Goal: Register for event/course

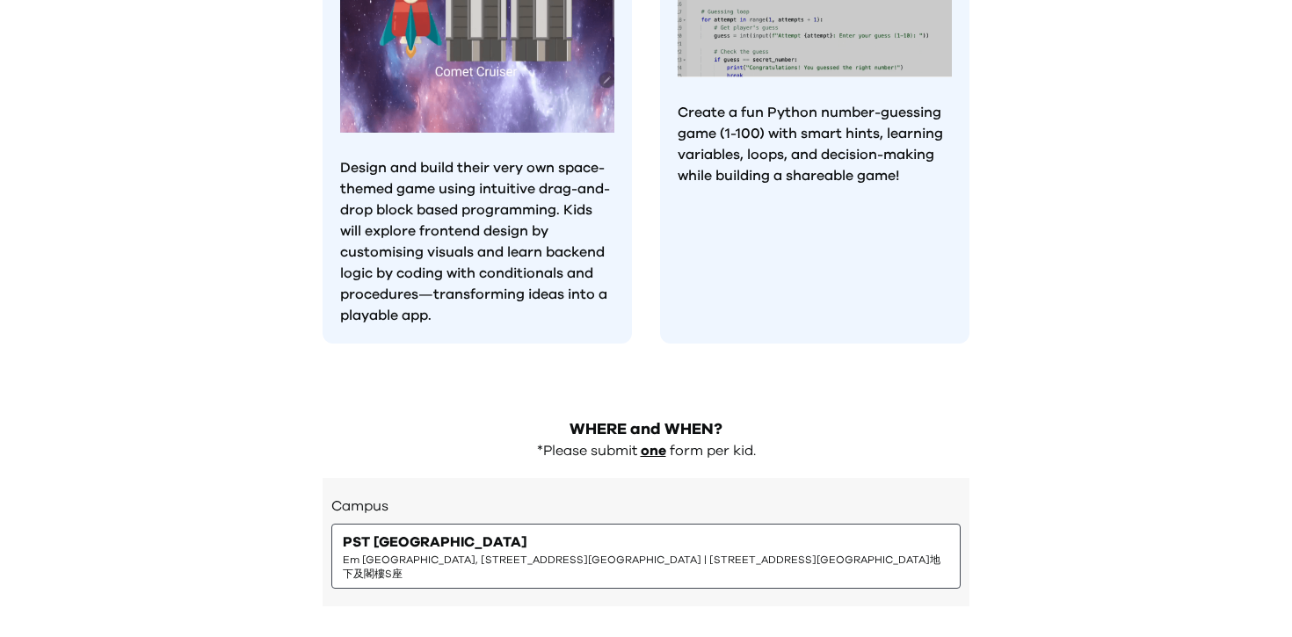
scroll to position [1548, 0]
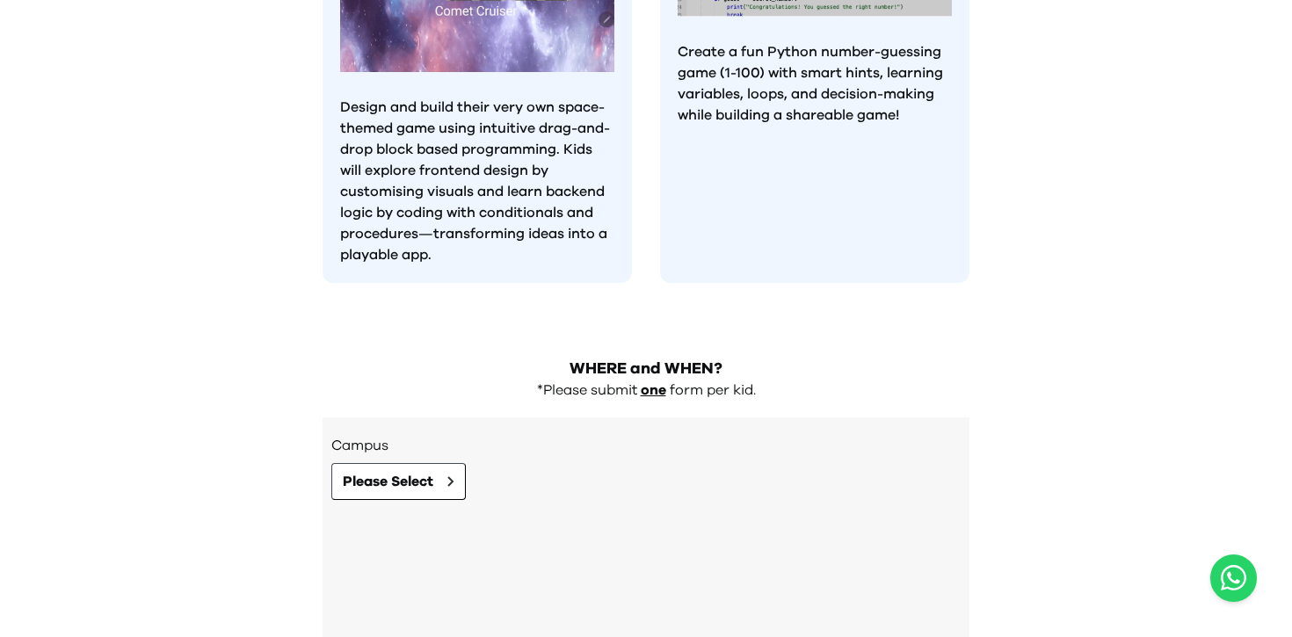
scroll to position [1680, 0]
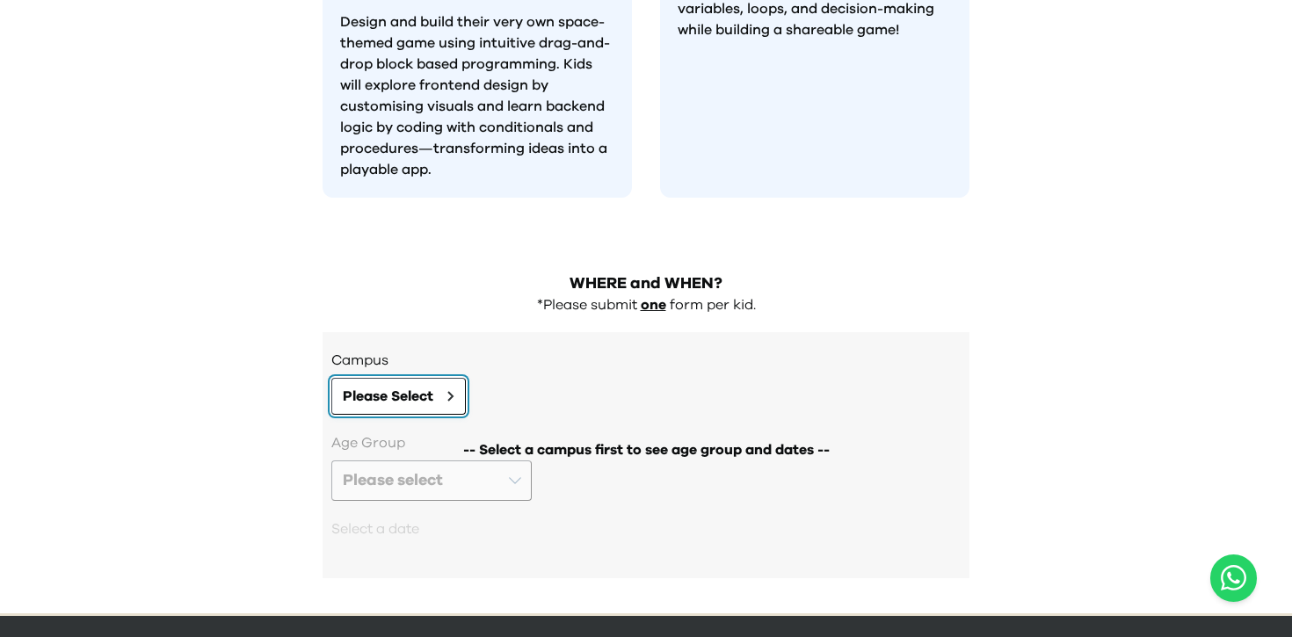
click at [436, 378] on button "Please Select" at bounding box center [398, 396] width 134 height 37
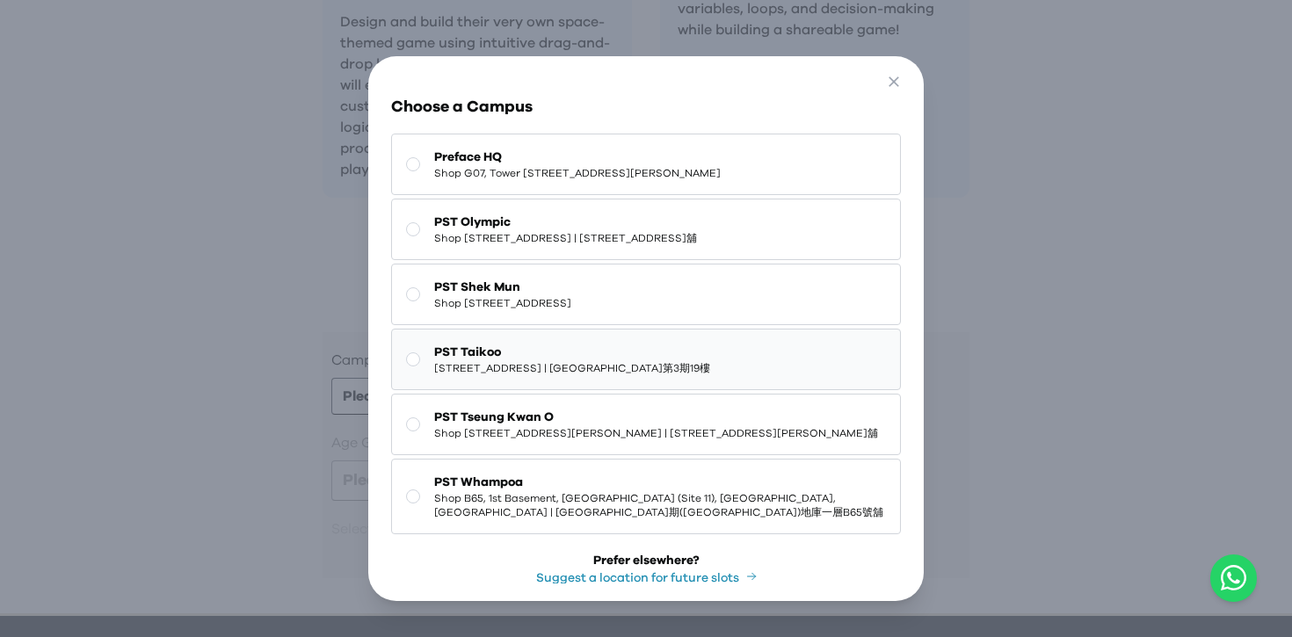
click at [583, 361] on span "PST Taikoo" at bounding box center [572, 353] width 276 height 18
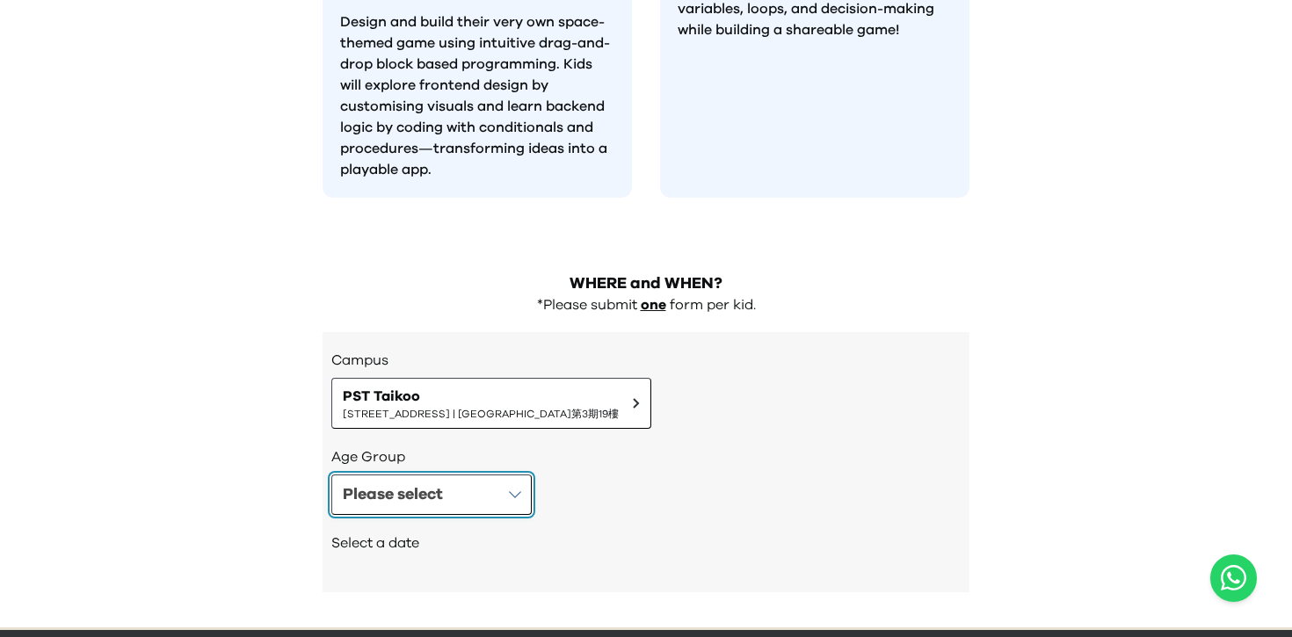
click at [512, 475] on button "Please select" at bounding box center [431, 495] width 200 height 40
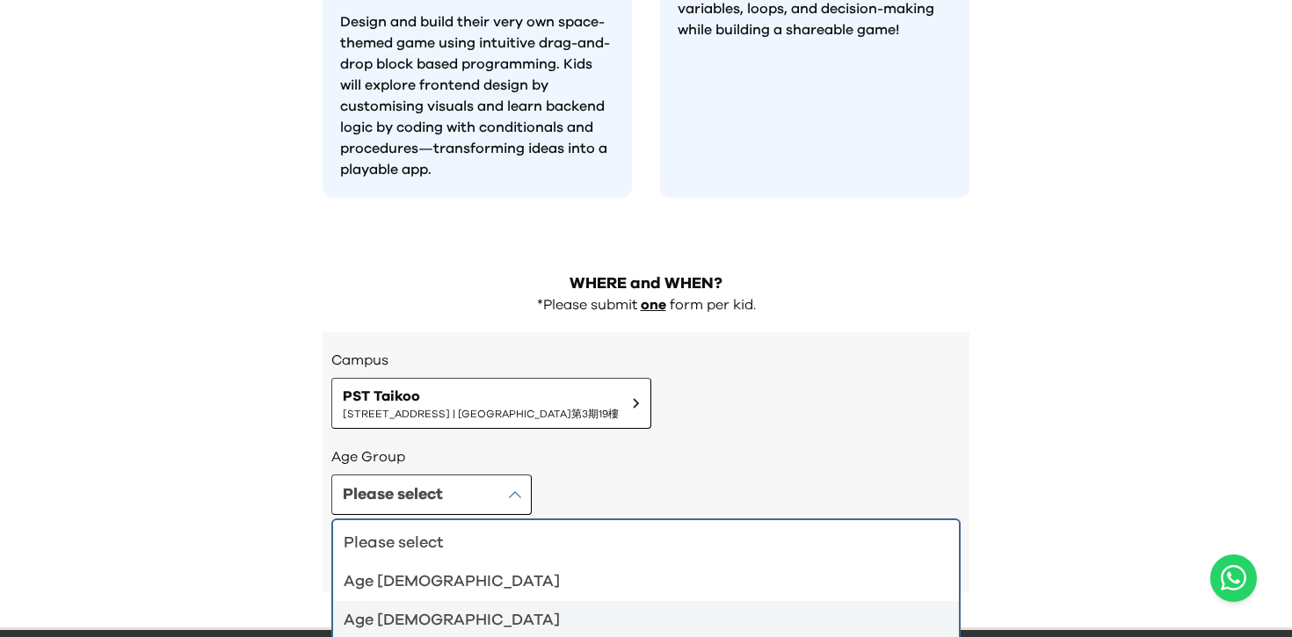
click at [562, 608] on div "Age [DEMOGRAPHIC_DATA]" at bounding box center [636, 620] width 584 height 25
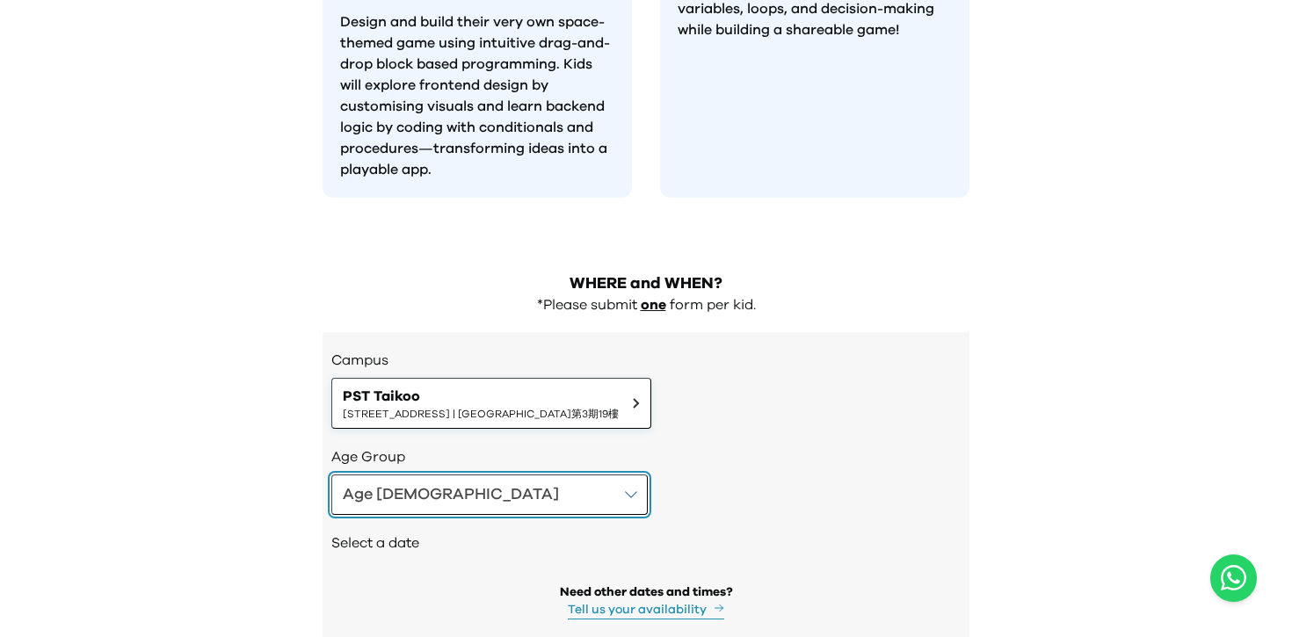
scroll to position [1739, 0]
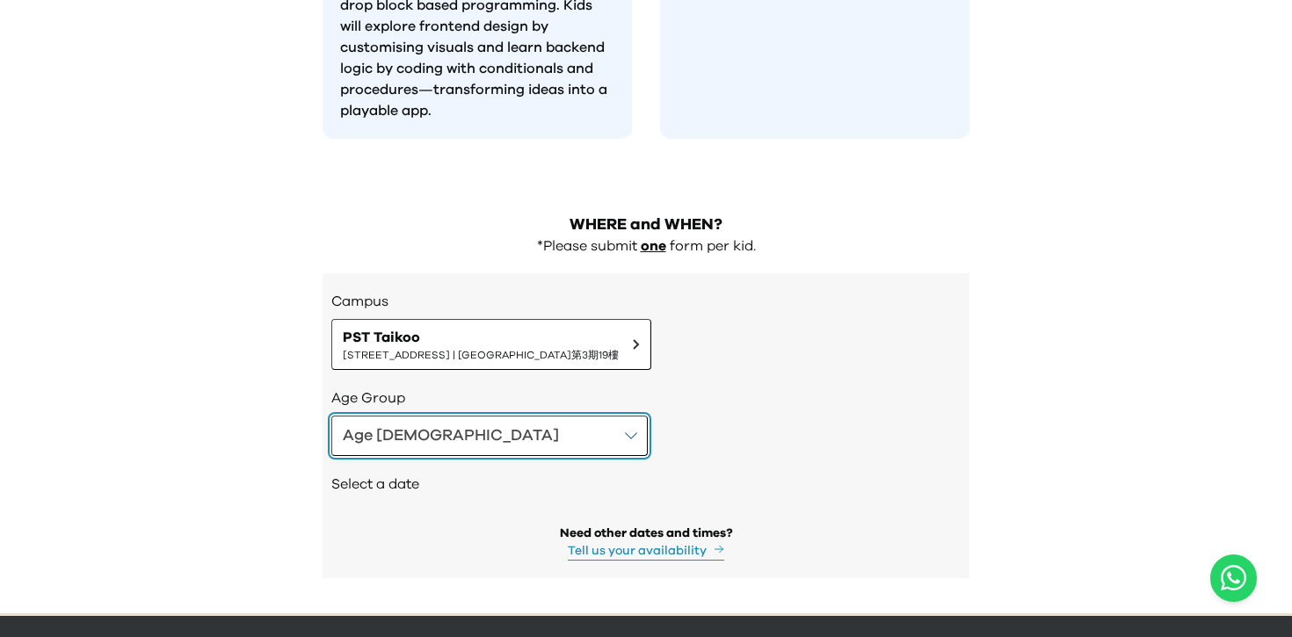
click at [440, 416] on button "Age [DEMOGRAPHIC_DATA]" at bounding box center [489, 436] width 316 height 40
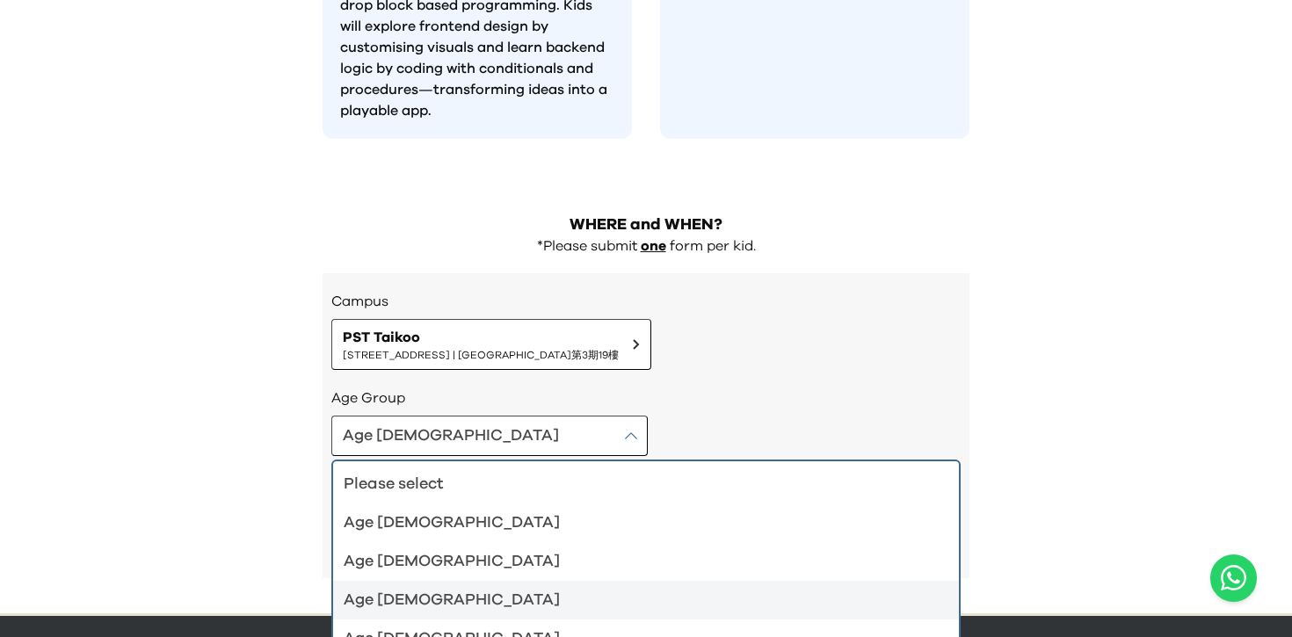
click at [436, 588] on div "Age [DEMOGRAPHIC_DATA]" at bounding box center [636, 600] width 584 height 25
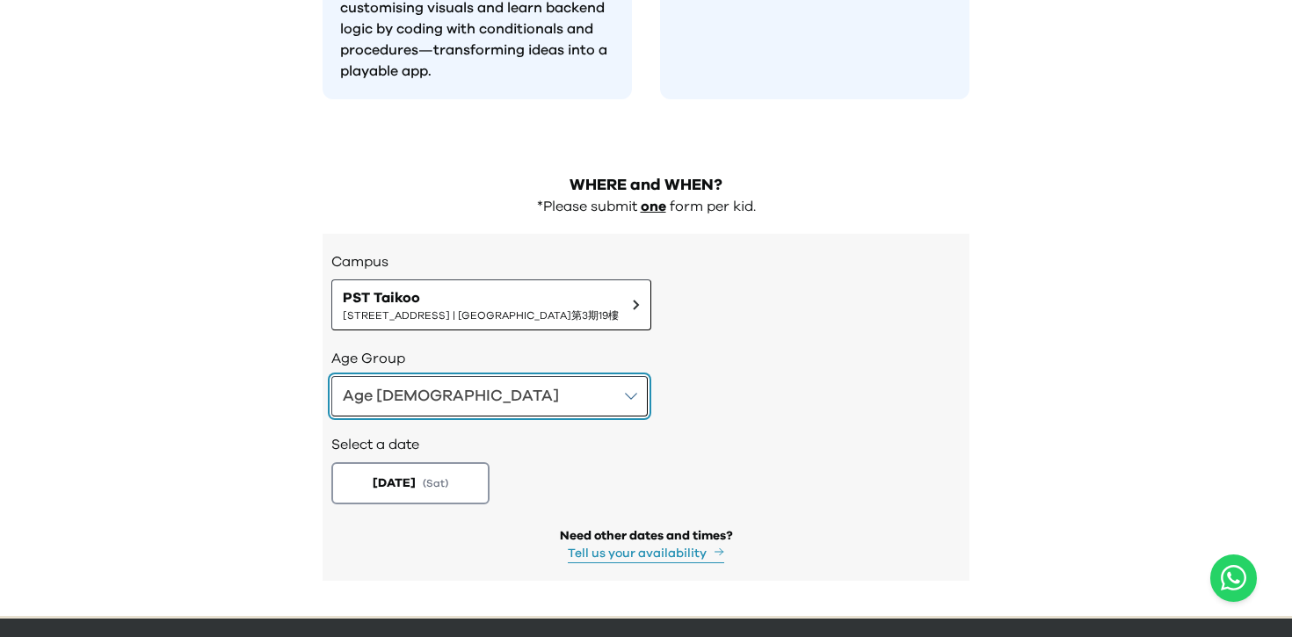
scroll to position [1781, 0]
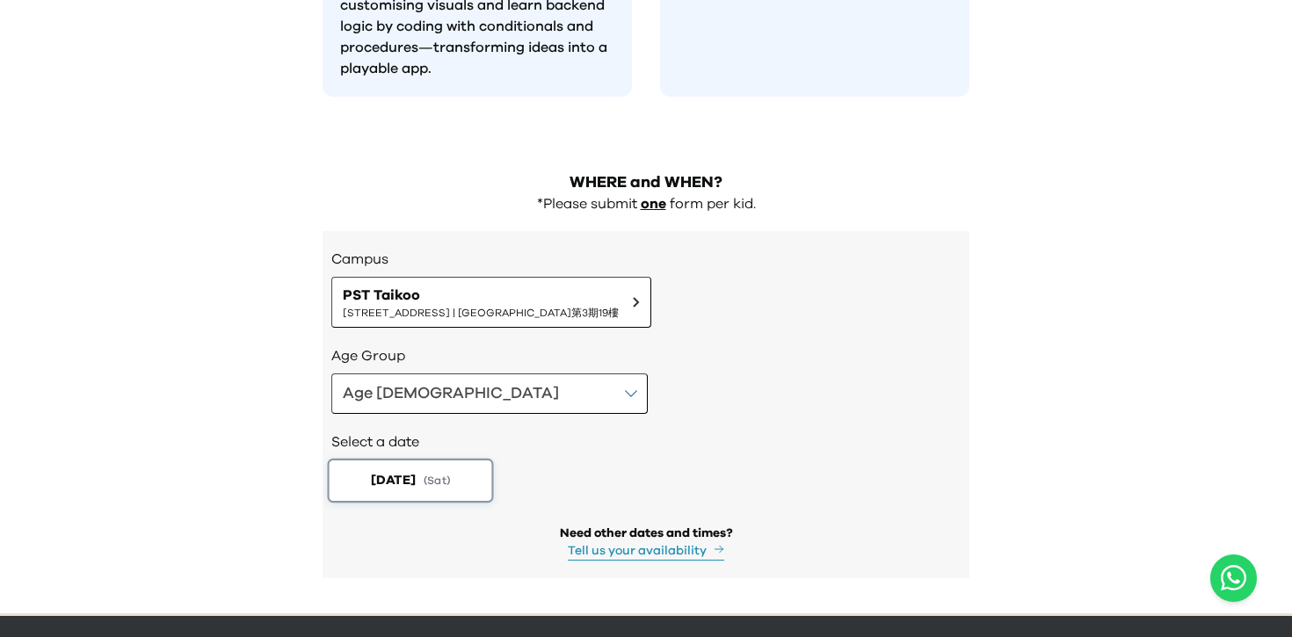
click at [444, 459] on button "2025-08-16 ( Sat )" at bounding box center [411, 481] width 166 height 44
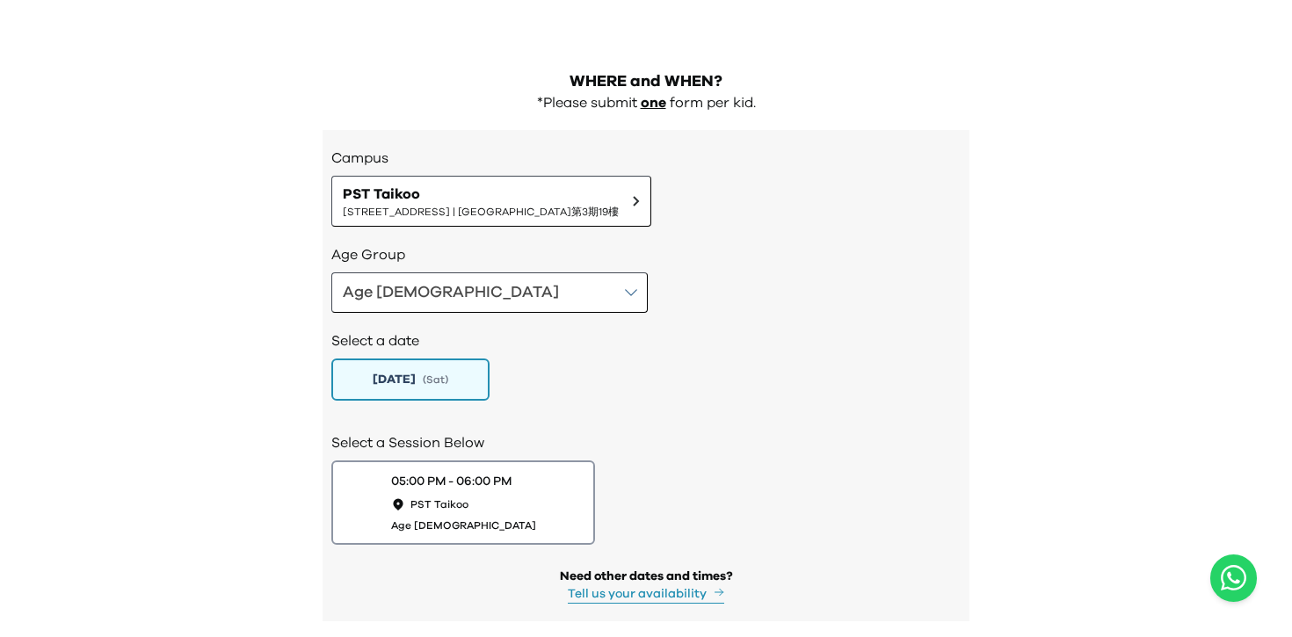
scroll to position [1925, 0]
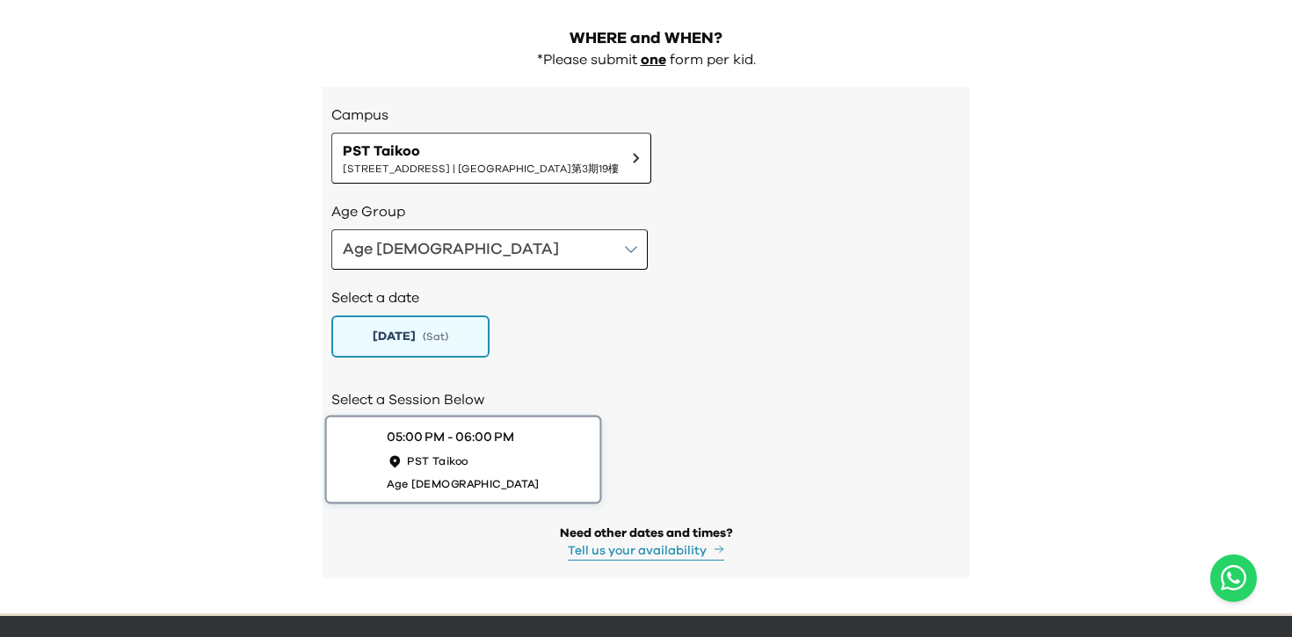
click at [534, 426] on button "05:00 PM - 06:00 PM PST Taikoo Age 8 to 9" at bounding box center [463, 460] width 277 height 89
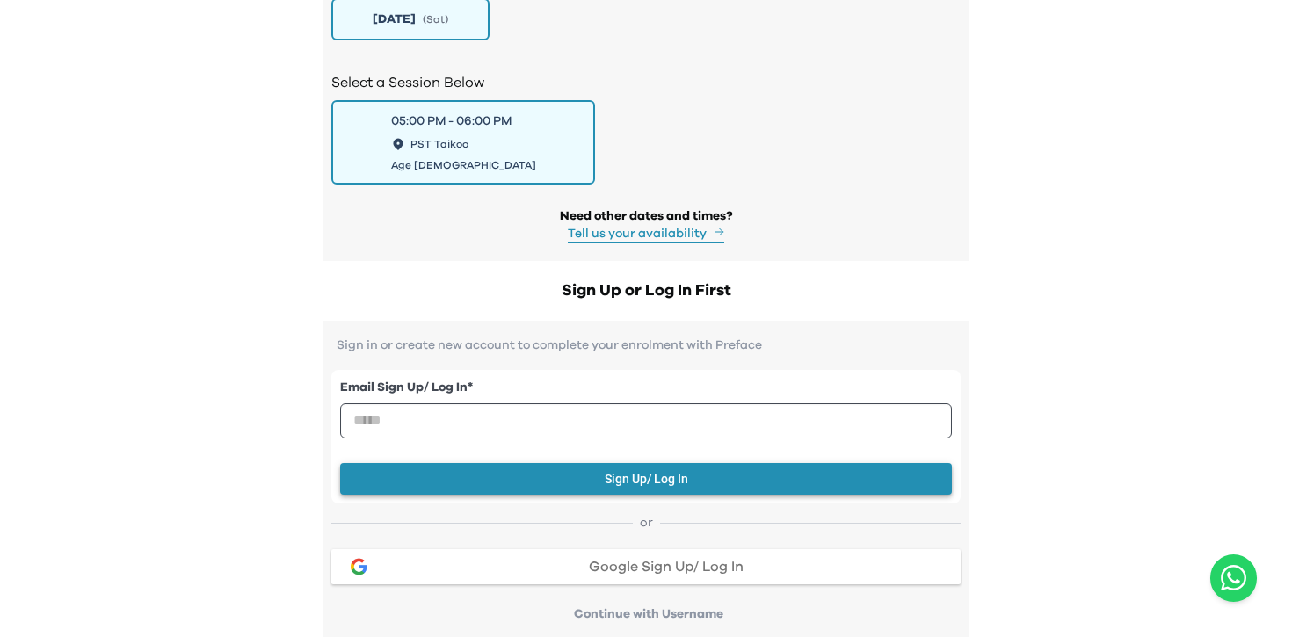
scroll to position [2317, 0]
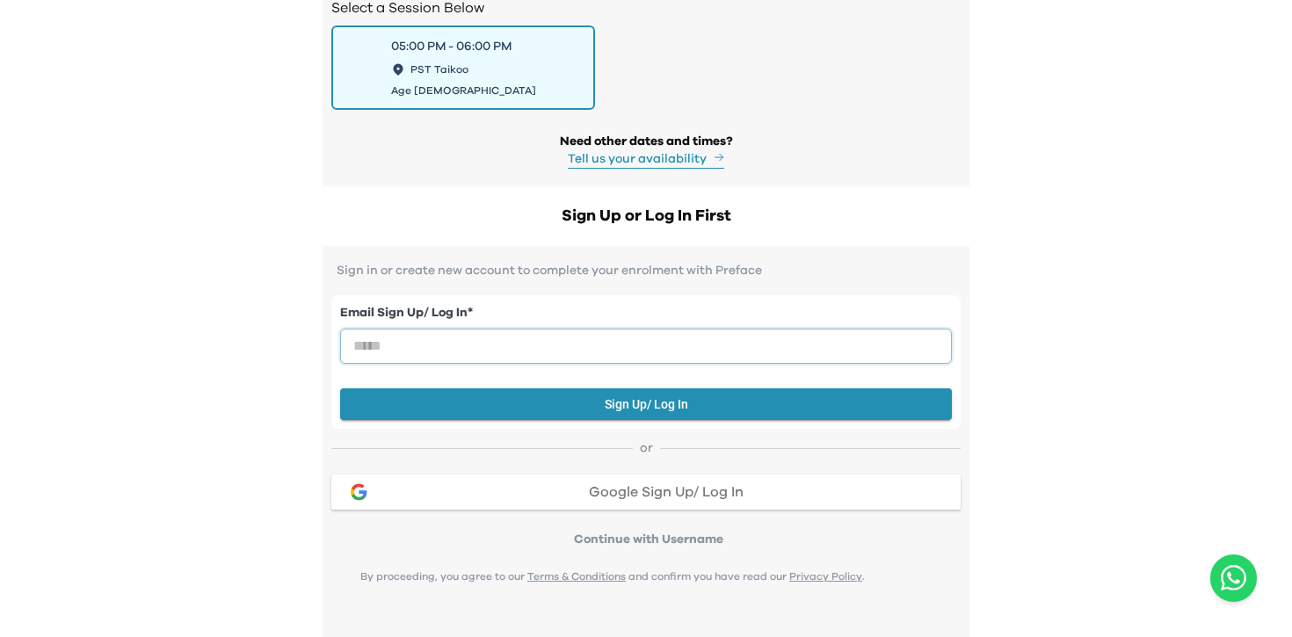
click at [792, 329] on input "email" at bounding box center [646, 346] width 612 height 35
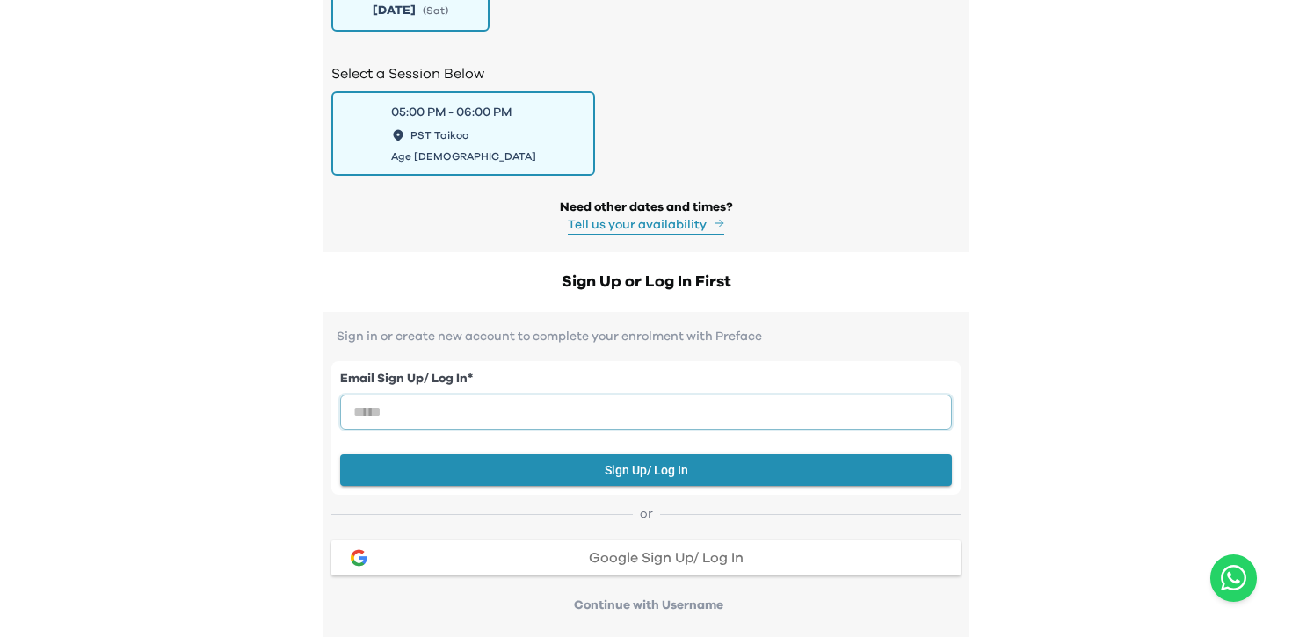
scroll to position [2353, 0]
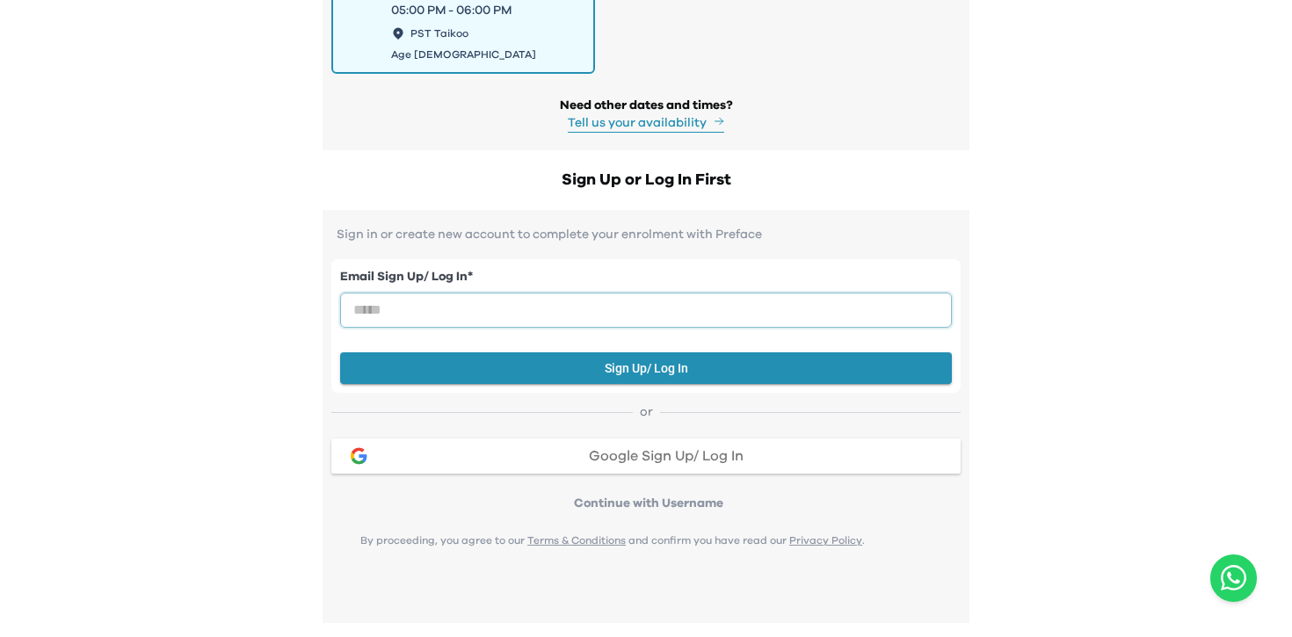
click at [802, 293] on input "email" at bounding box center [646, 310] width 612 height 35
paste input "**********"
type input "**********"
click at [696, 352] on button "Sign Up/ Log In" at bounding box center [646, 368] width 612 height 33
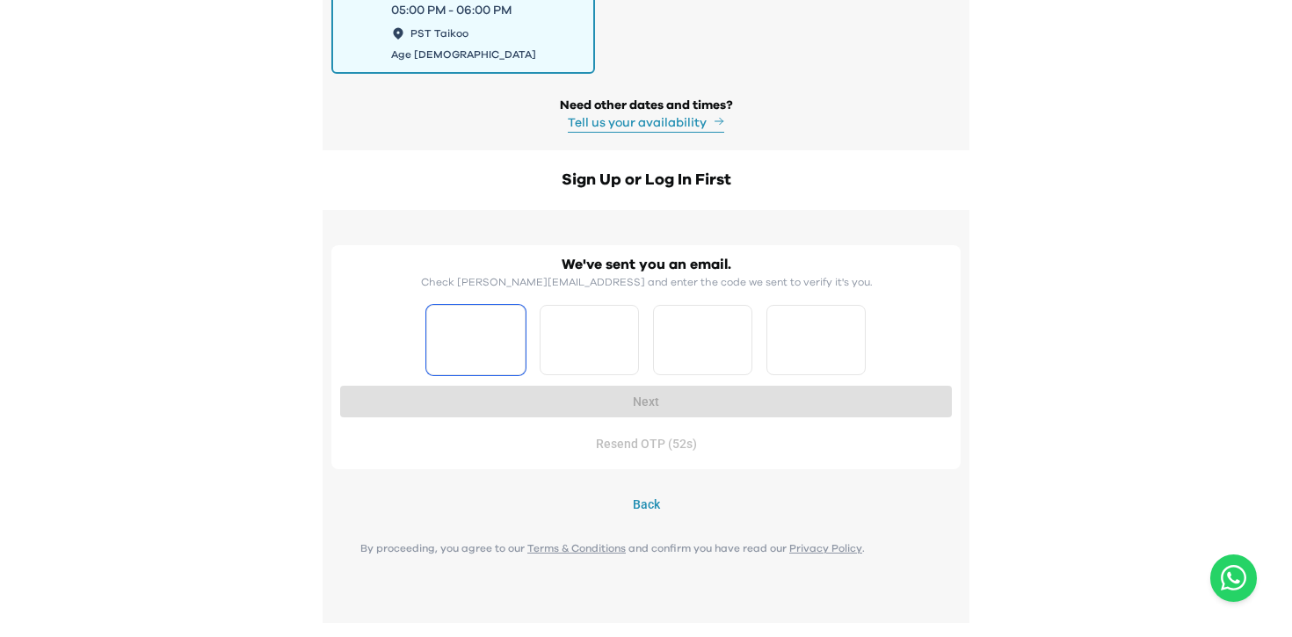
click at [480, 305] on input "Please enter OTP character 1" at bounding box center [475, 340] width 99 height 70
type input "*"
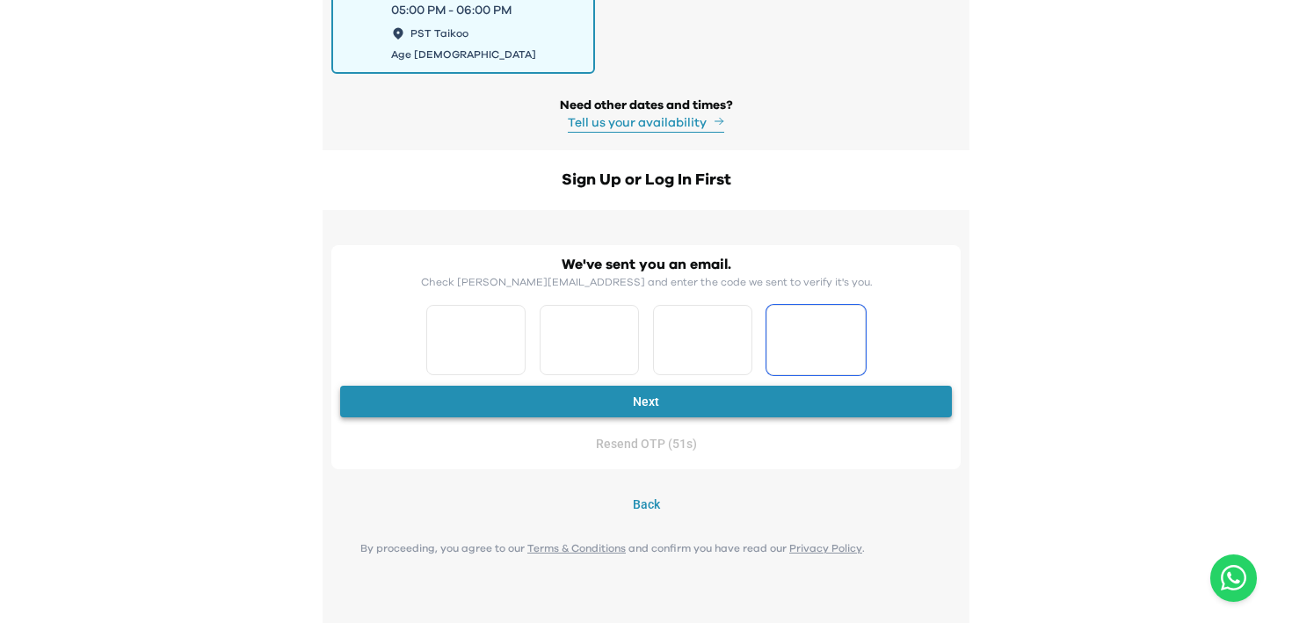
type input "*"
click at [620, 386] on button "Next" at bounding box center [646, 402] width 612 height 33
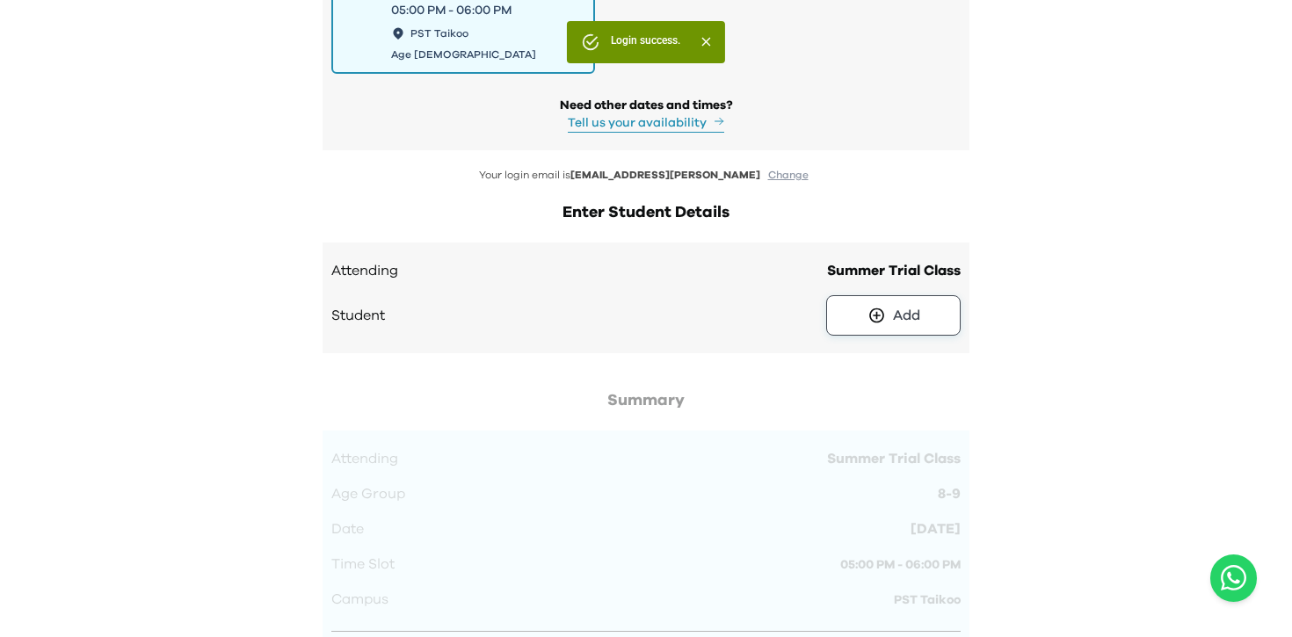
click at [885, 295] on button "Add" at bounding box center [893, 315] width 134 height 40
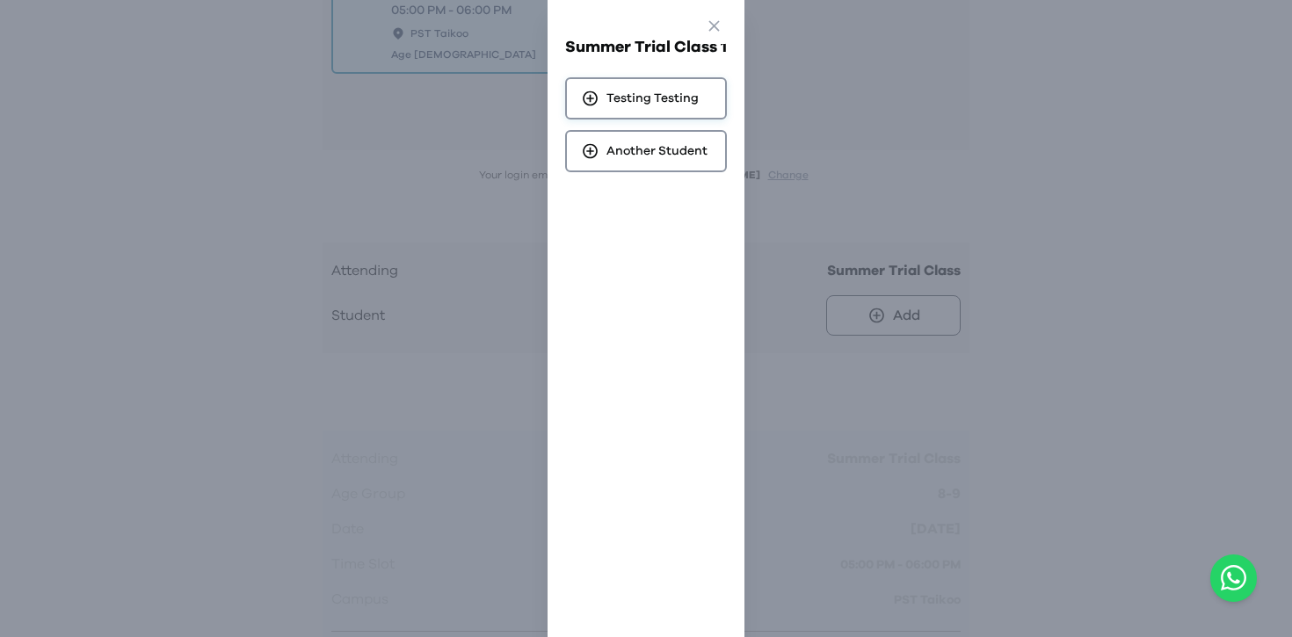
click at [691, 100] on span "Testing Testing" at bounding box center [652, 99] width 92 height 18
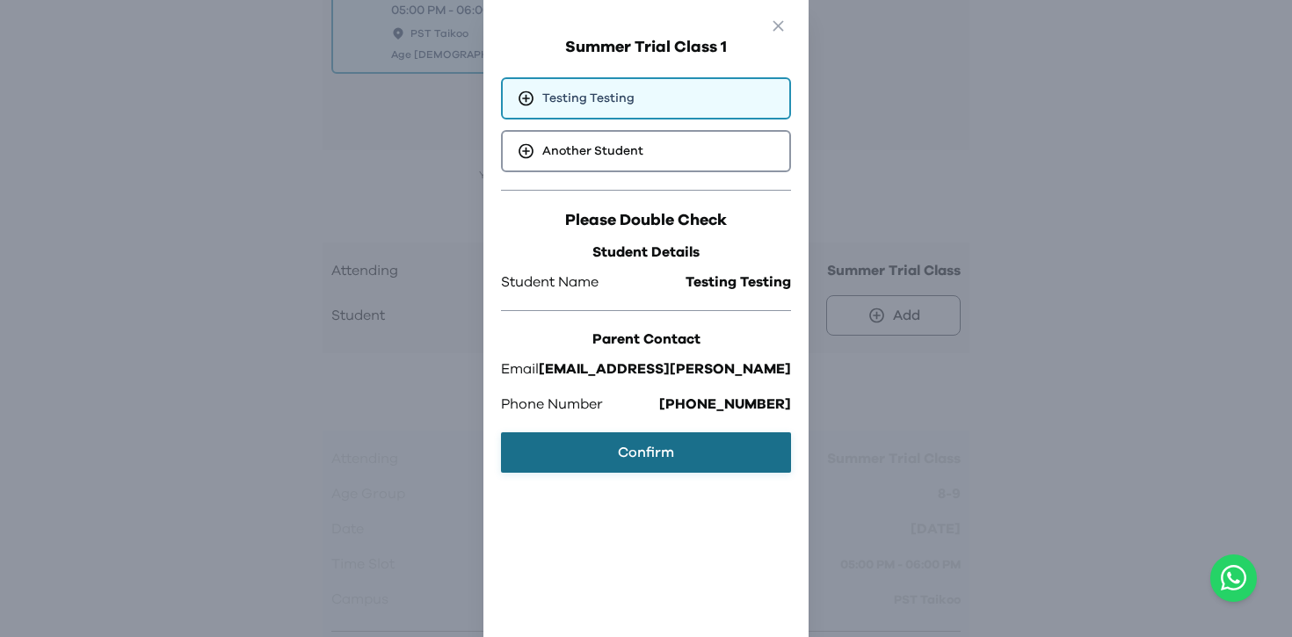
click at [679, 453] on button "Confirm" at bounding box center [646, 452] width 290 height 40
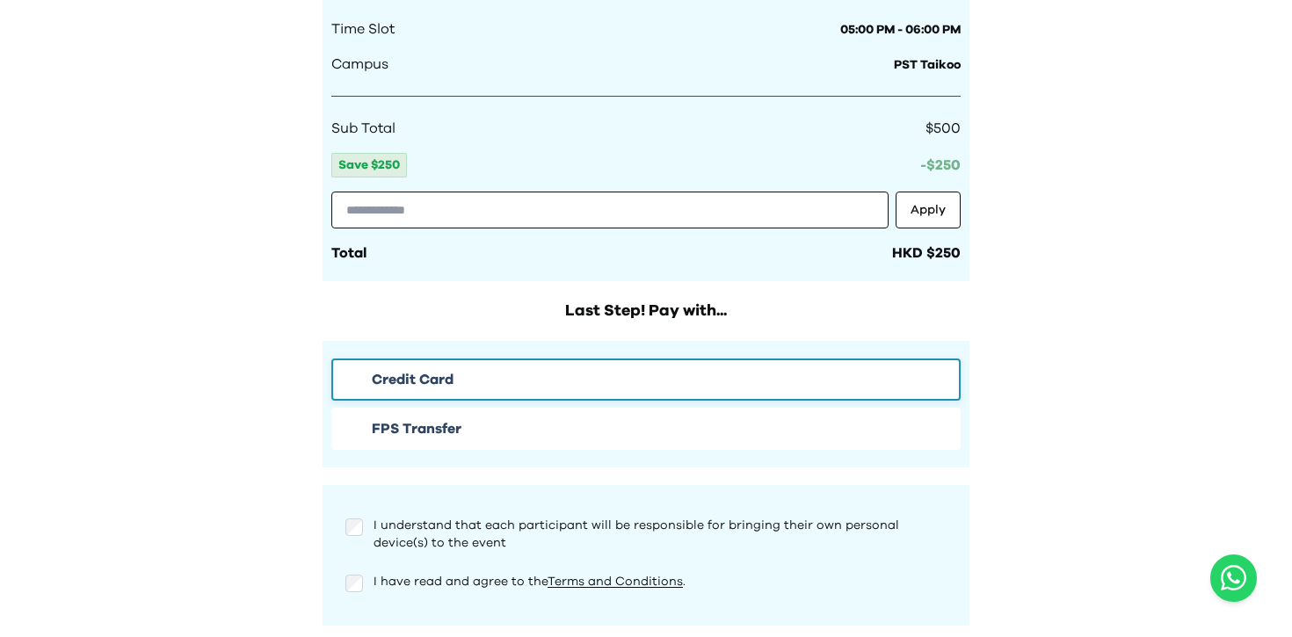
scroll to position [2987, 0]
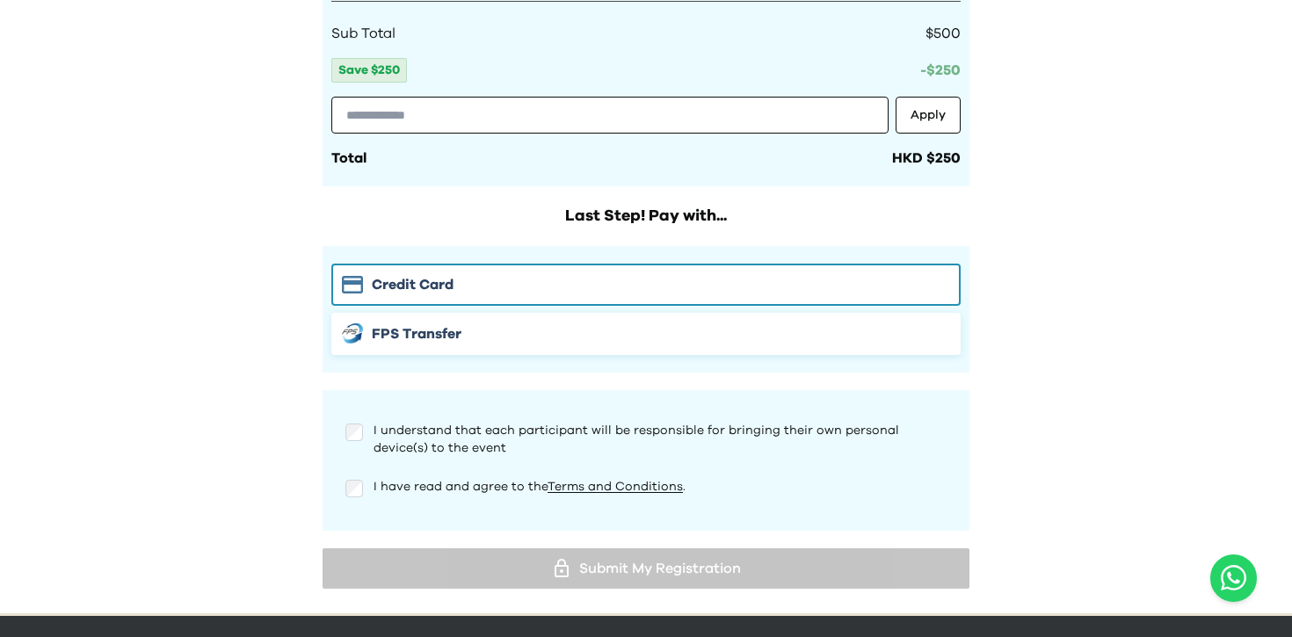
click at [432, 313] on button "FPS Transfer" at bounding box center [645, 334] width 629 height 42
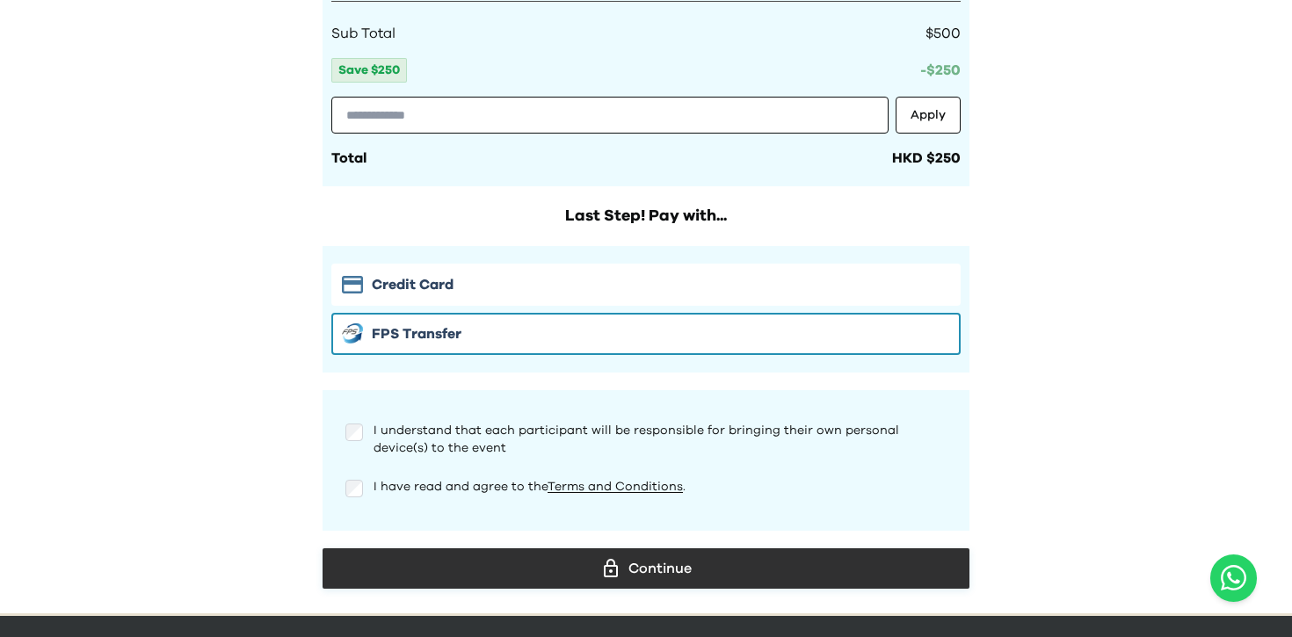
click at [694, 555] on div "Continue" at bounding box center [646, 568] width 619 height 26
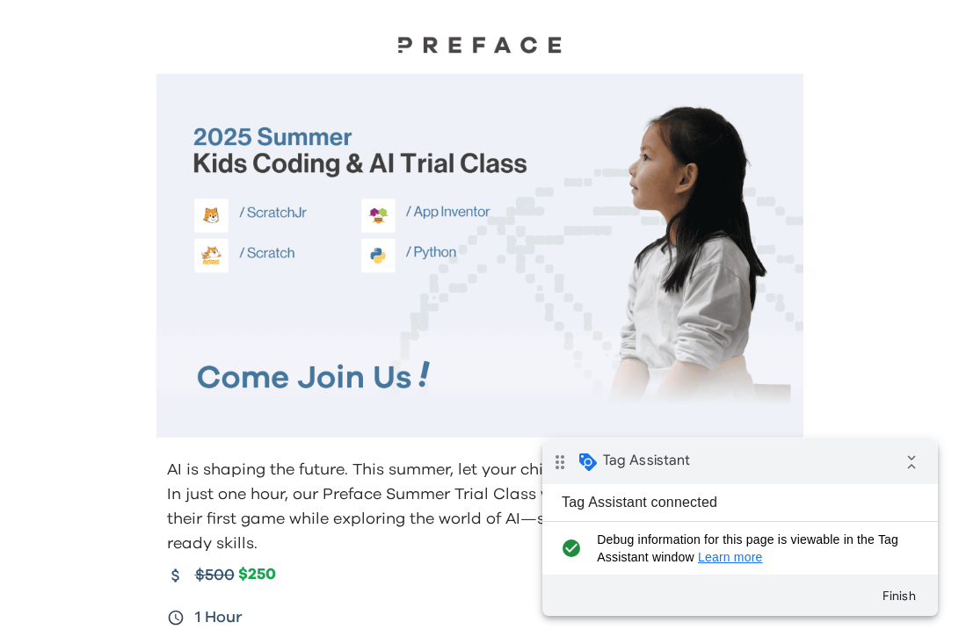
click at [914, 468] on icon "collapse_all" at bounding box center [911, 462] width 35 height 35
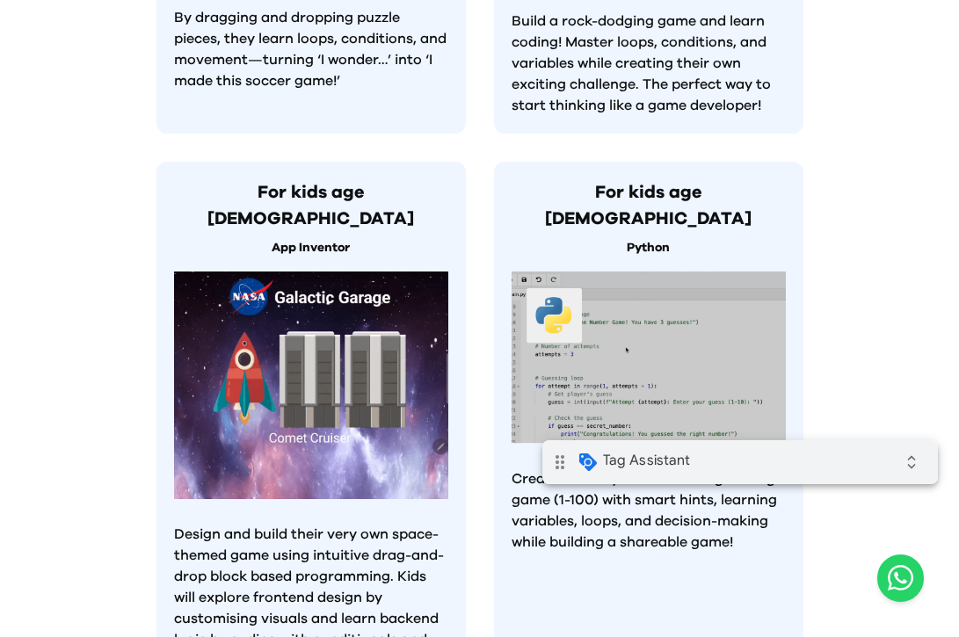
scroll to position [1680, 0]
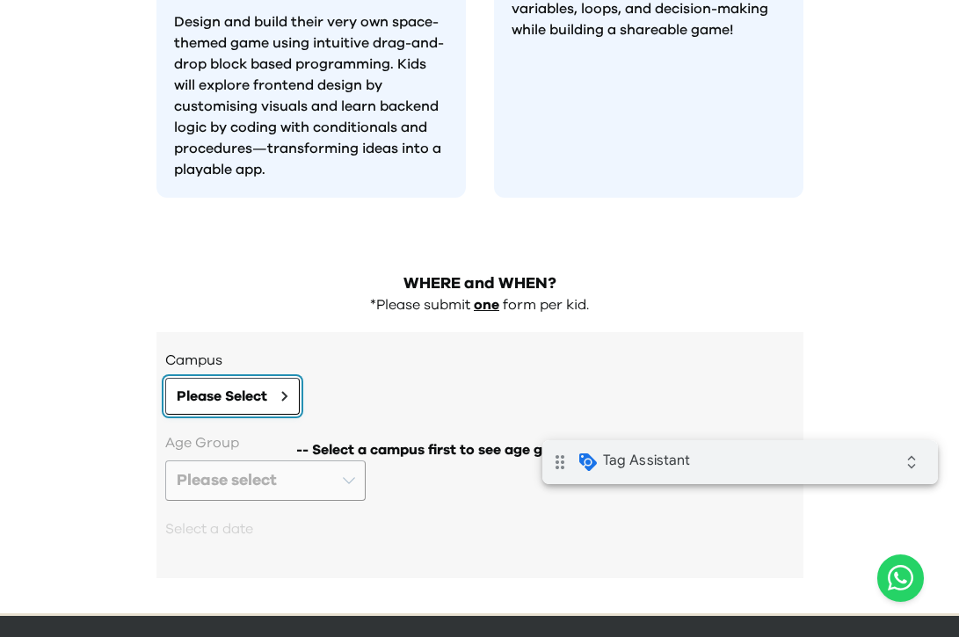
click at [256, 386] on span "Please Select" at bounding box center [222, 396] width 91 height 21
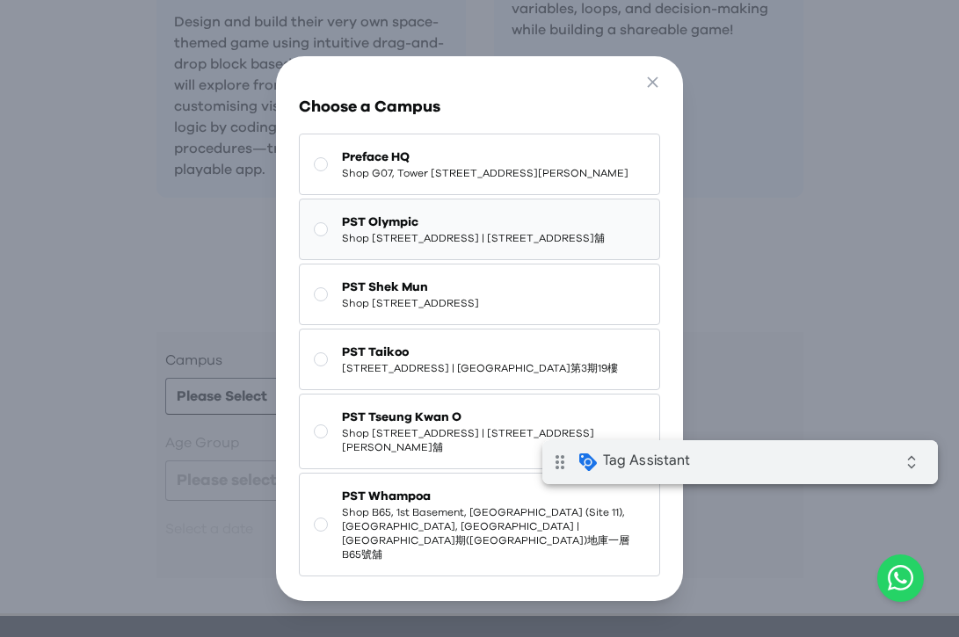
click at [503, 245] on span "Shop [STREET_ADDRESS] | [STREET_ADDRESS]舖" at bounding box center [473, 238] width 263 height 14
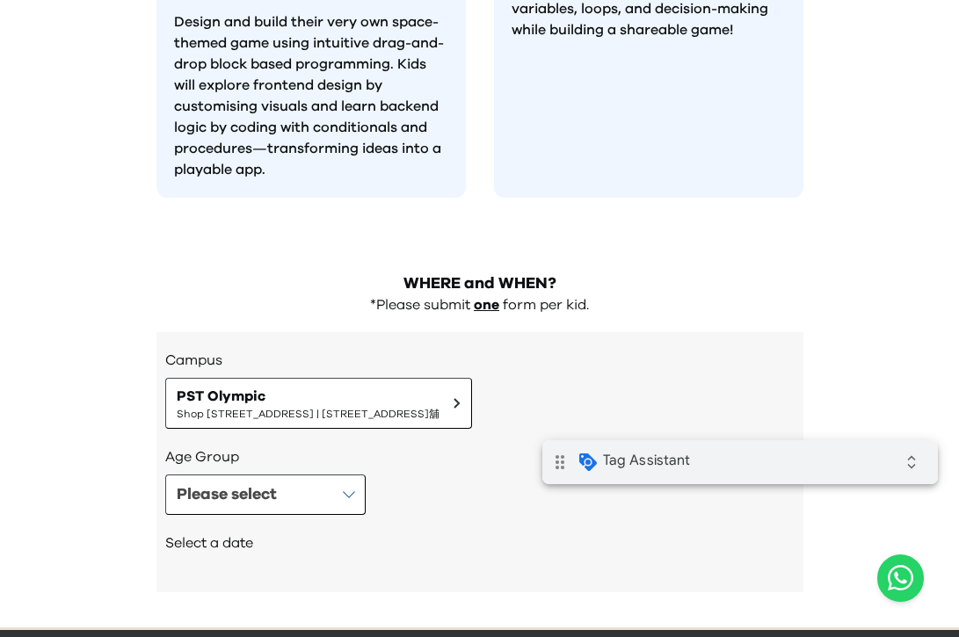
click at [292, 515] on div "Select a date" at bounding box center [479, 545] width 629 height 60
click at [326, 475] on button "Please select" at bounding box center [265, 495] width 200 height 40
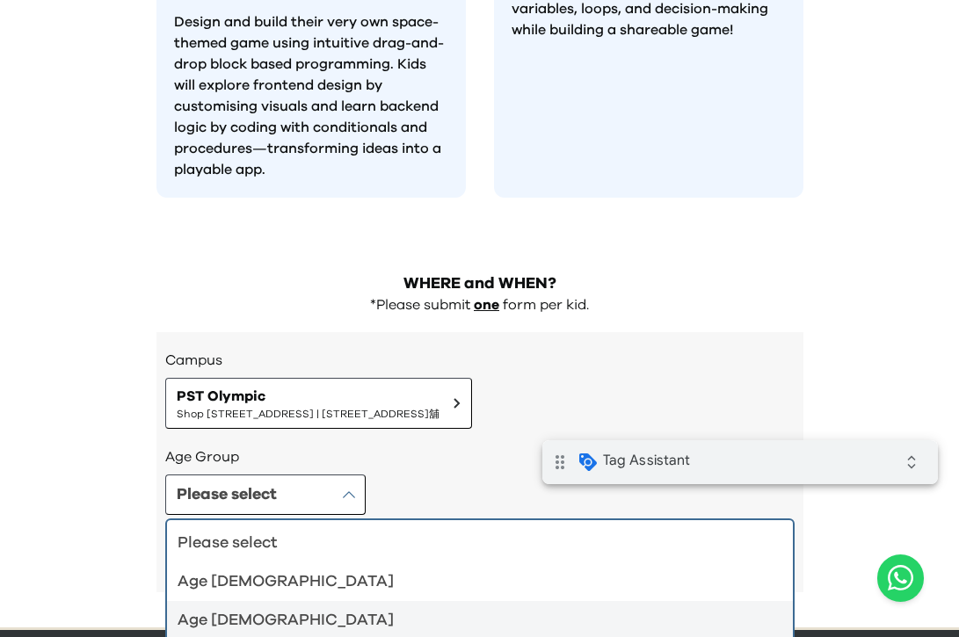
click at [332, 608] on div "Age [DEMOGRAPHIC_DATA]" at bounding box center [470, 620] width 584 height 25
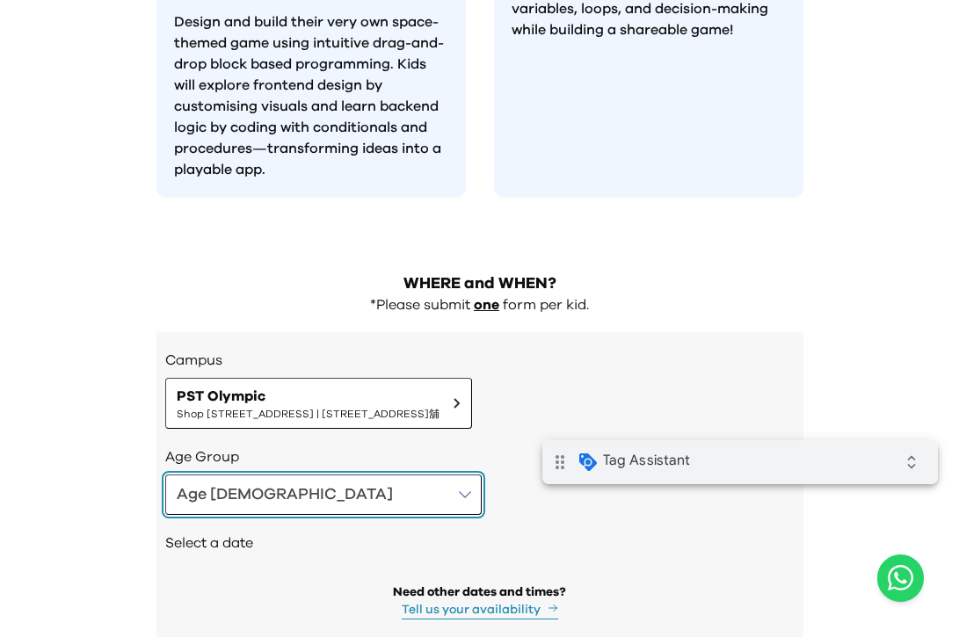
scroll to position [1739, 0]
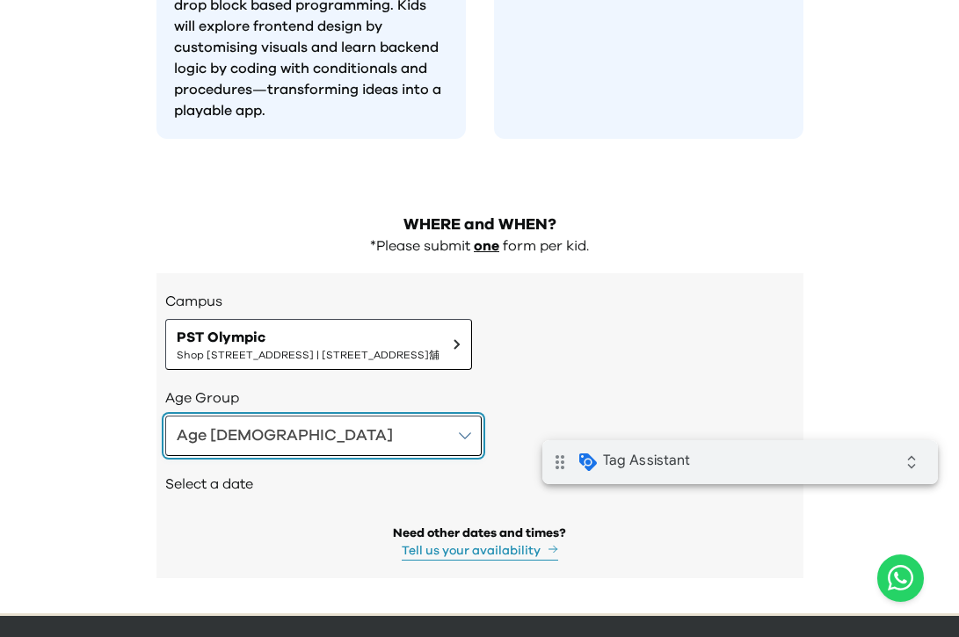
click at [261, 416] on button "Age [DEMOGRAPHIC_DATA]" at bounding box center [323, 436] width 316 height 40
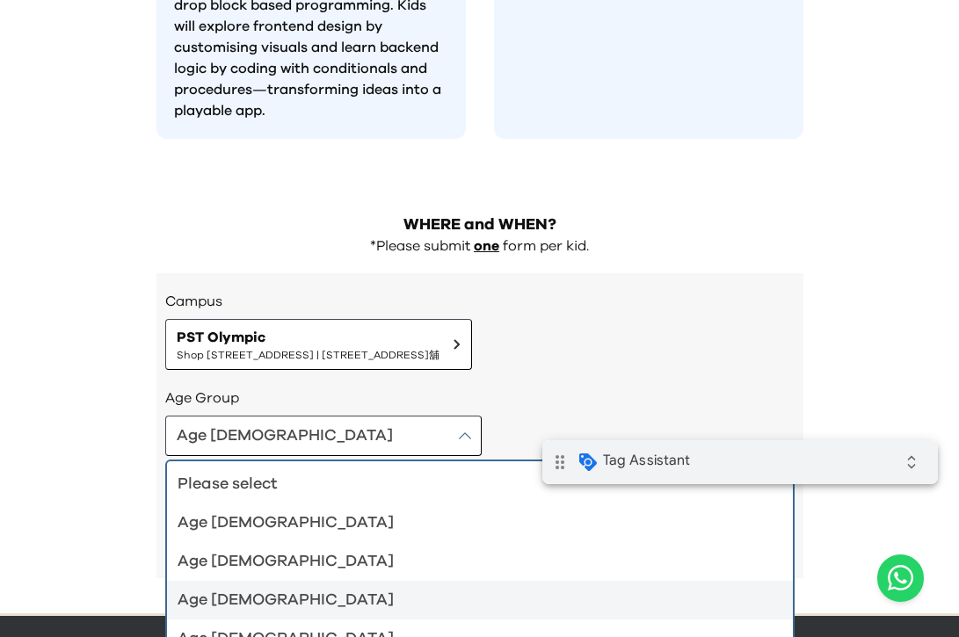
click at [272, 581] on li "Age [DEMOGRAPHIC_DATA]" at bounding box center [480, 600] width 626 height 39
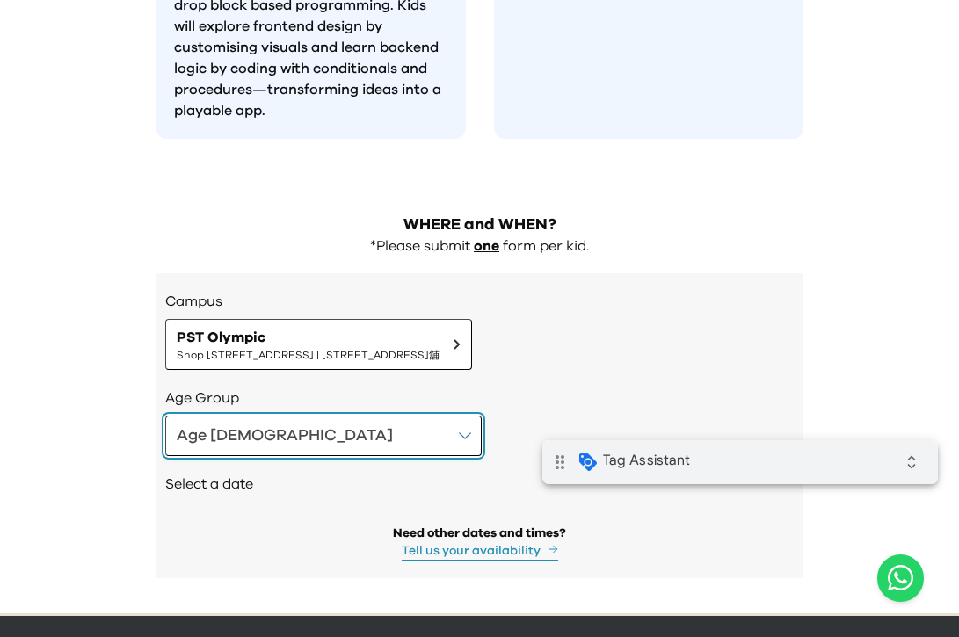
click at [269, 416] on button "Age [DEMOGRAPHIC_DATA]" at bounding box center [323, 436] width 316 height 40
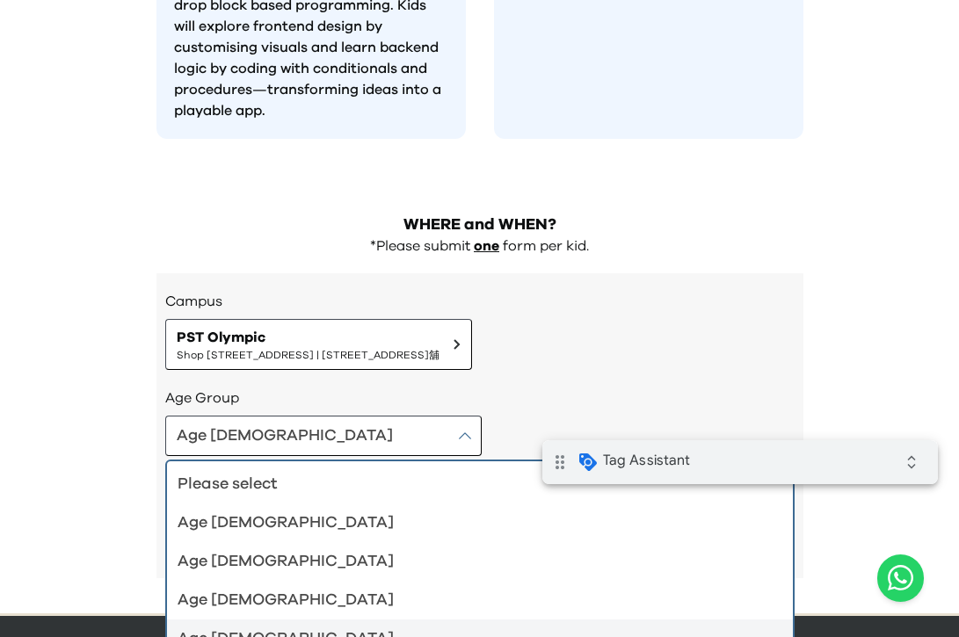
click at [257, 627] on div "Age [DEMOGRAPHIC_DATA]" at bounding box center [470, 639] width 584 height 25
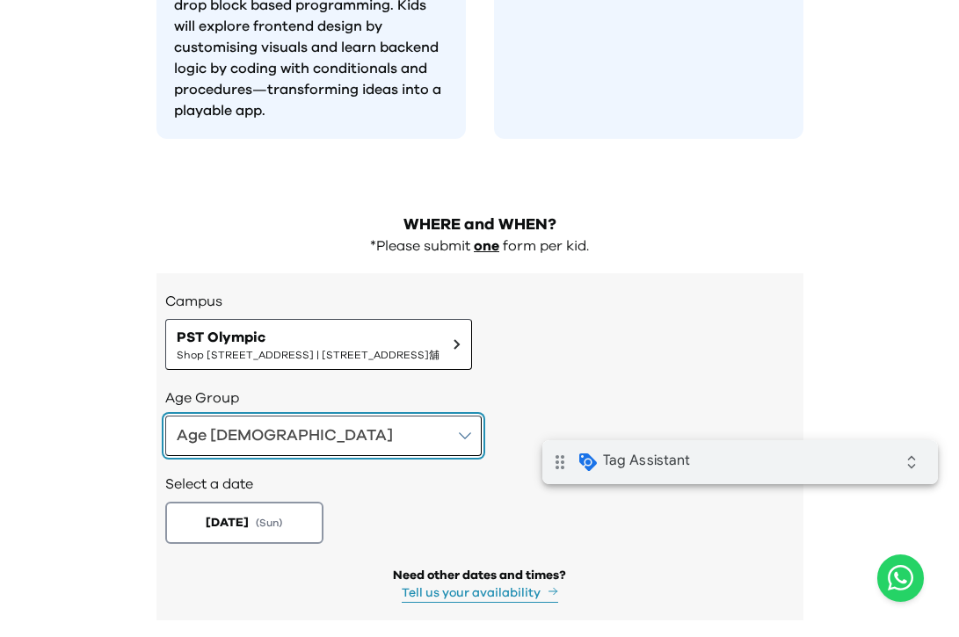
scroll to position [1781, 0]
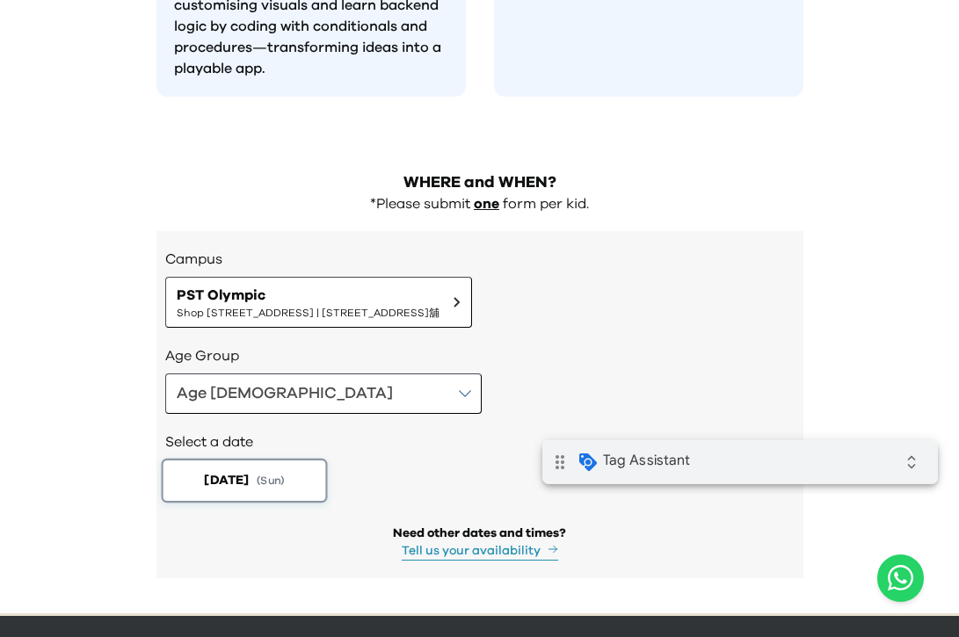
click at [263, 459] on button "[DATE] ( Sun )" at bounding box center [244, 481] width 166 height 44
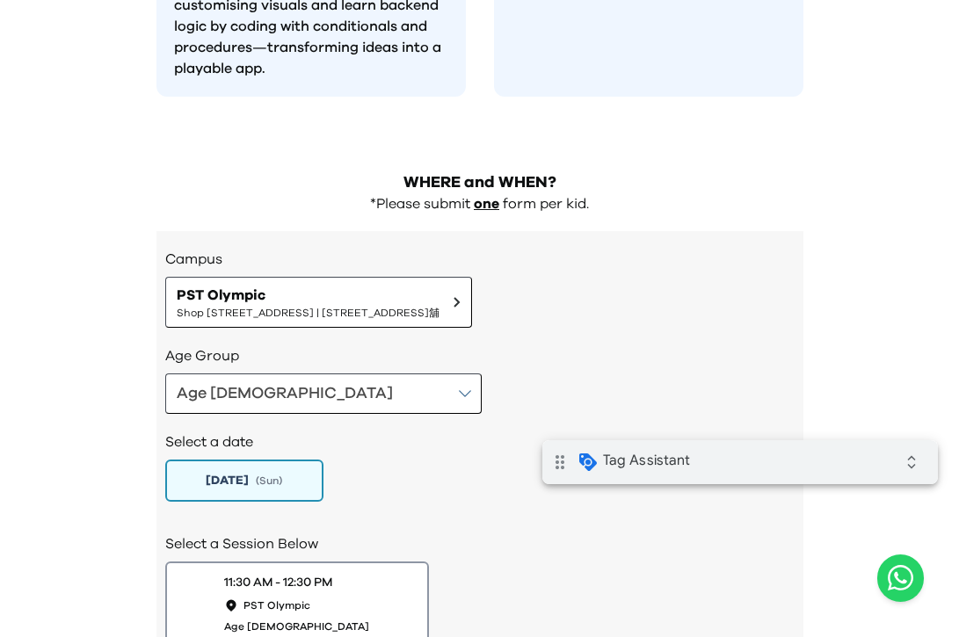
scroll to position [1925, 0]
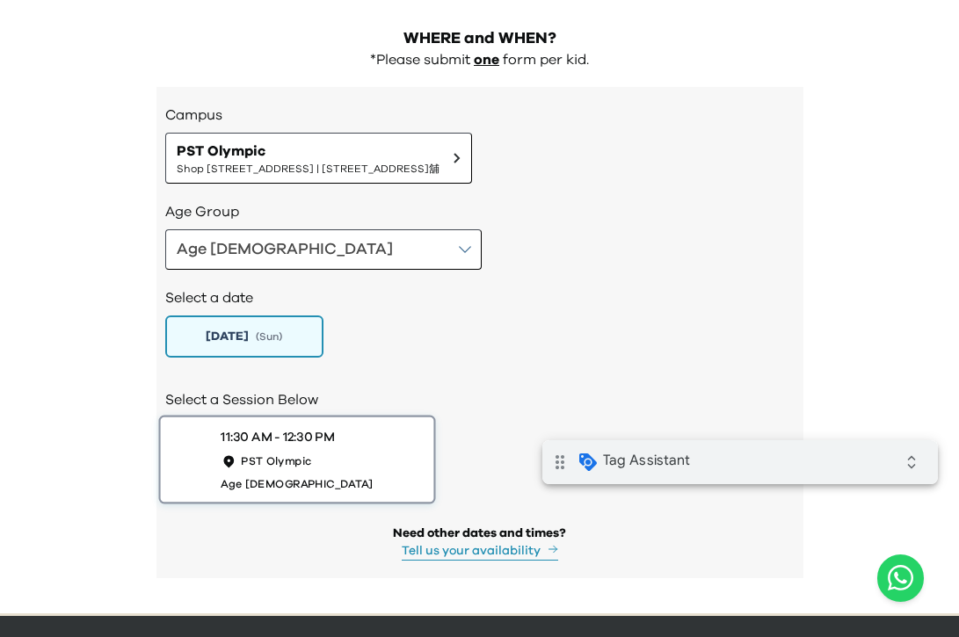
click at [338, 428] on div "11:30 AM - 12:30 PM PST Olympic Age [DEMOGRAPHIC_DATA]" at bounding box center [297, 459] width 152 height 62
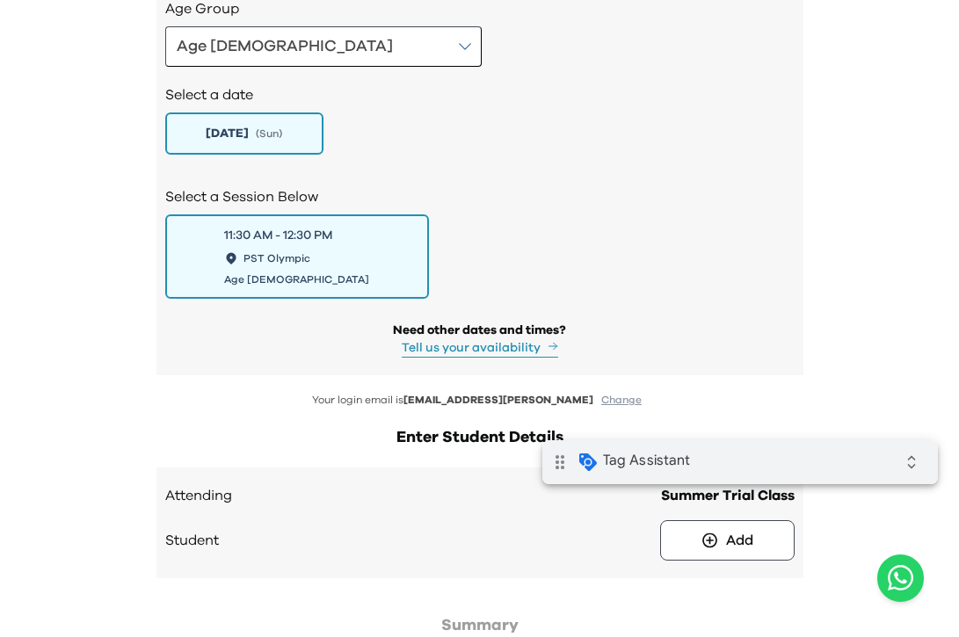
scroll to position [2358, 0]
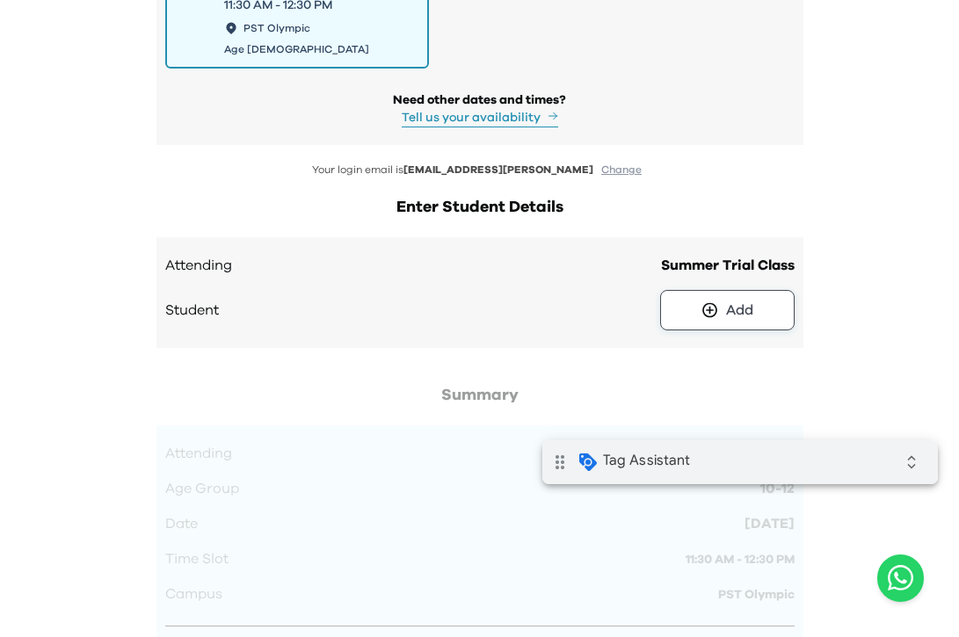
click at [696, 290] on button "Add" at bounding box center [727, 310] width 134 height 40
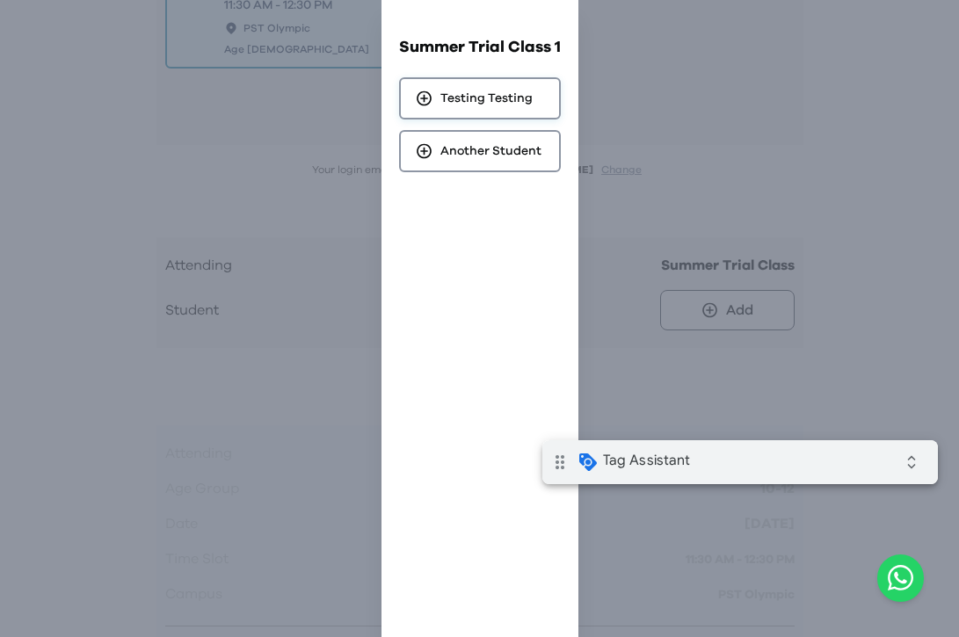
click at [506, 94] on span "Testing Testing" at bounding box center [486, 99] width 92 height 18
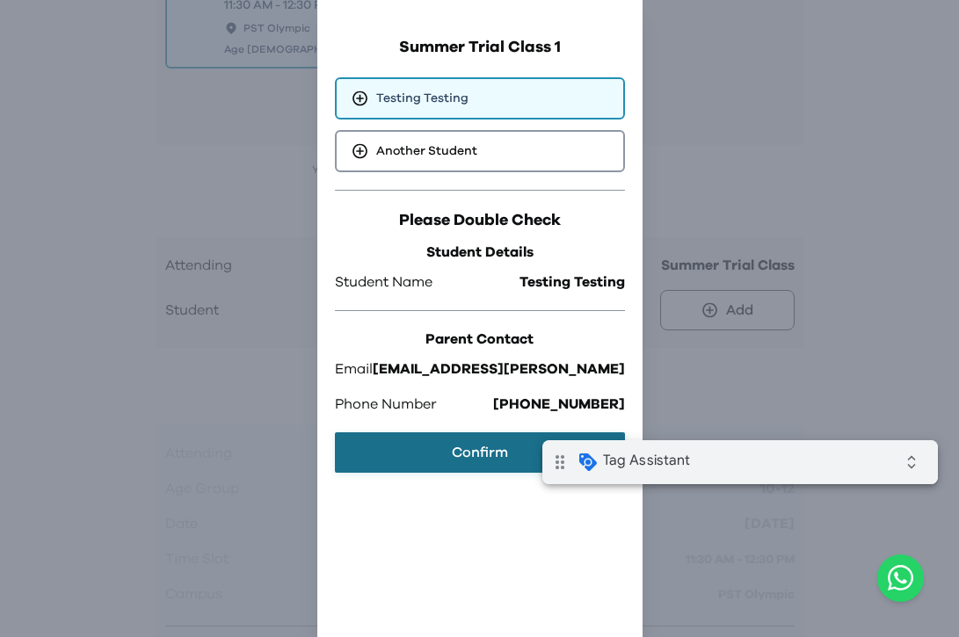
click at [467, 459] on button "Confirm" at bounding box center [480, 452] width 290 height 40
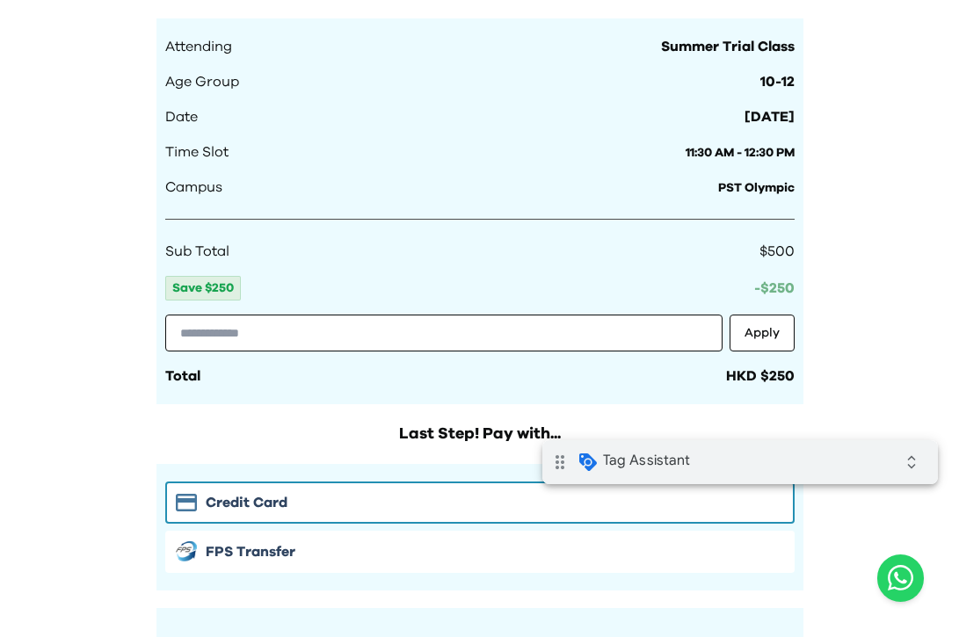
scroll to position [2962, 0]
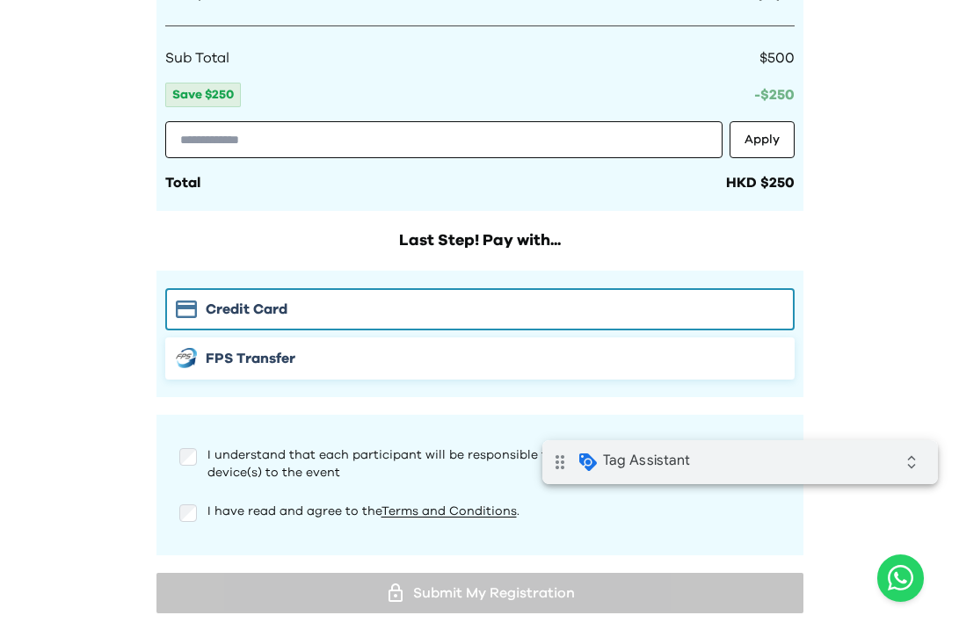
click at [331, 338] on button "FPS Transfer" at bounding box center [479, 359] width 629 height 42
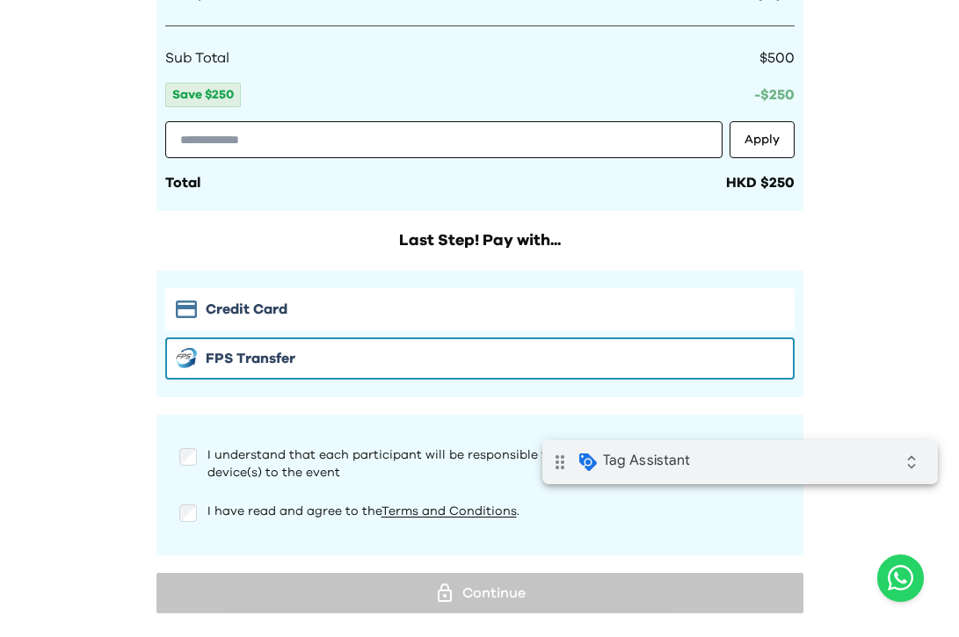
click at [229, 447] on p "I understand that each participant will be responsible for bringing their own p…" at bounding box center [493, 464] width 573 height 35
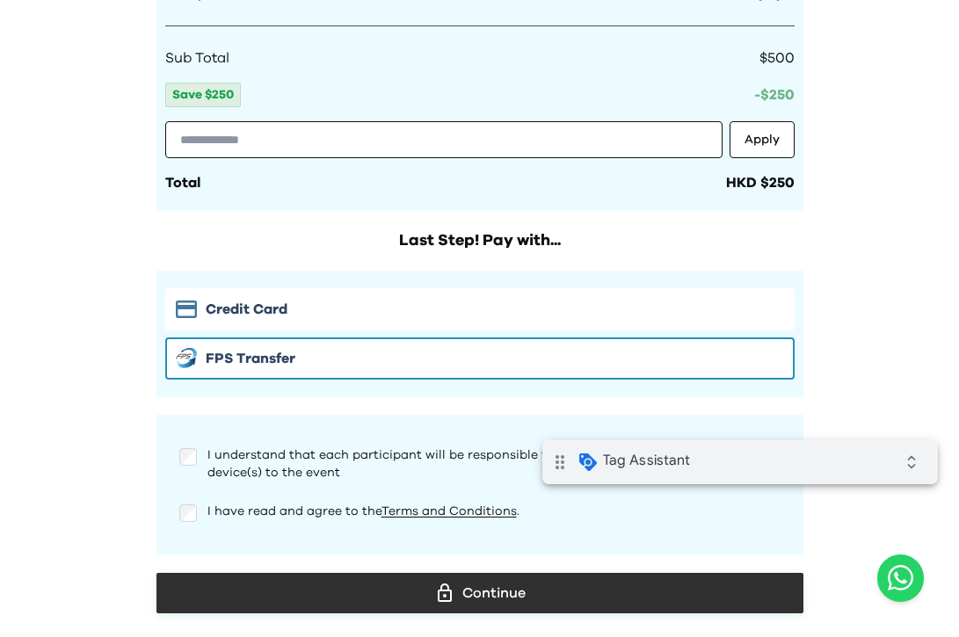
click at [462, 580] on div "Continue" at bounding box center [480, 593] width 619 height 26
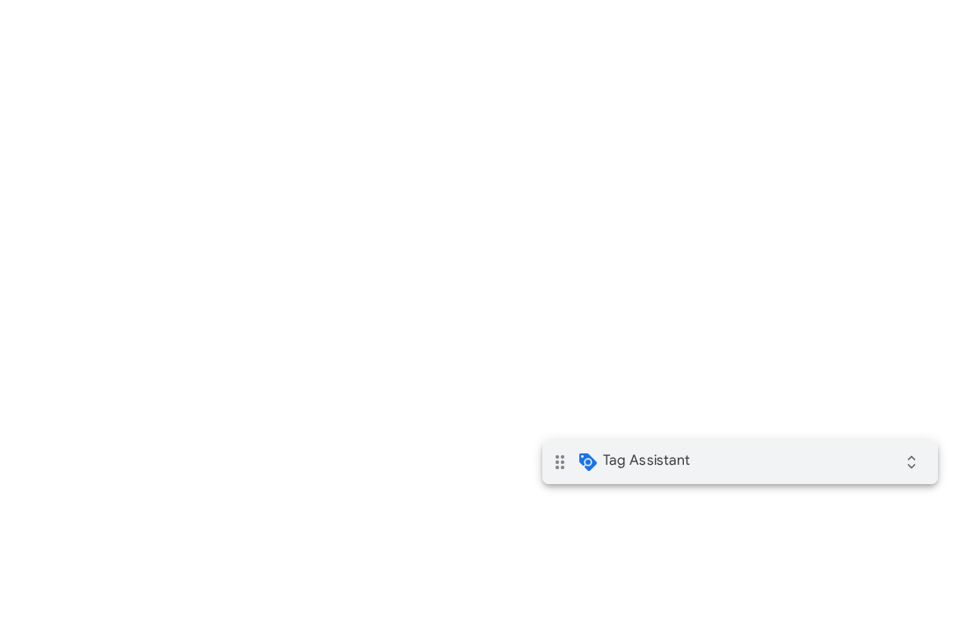
scroll to position [987, 0]
click at [918, 465] on icon "expand_all" at bounding box center [911, 462] width 35 height 35
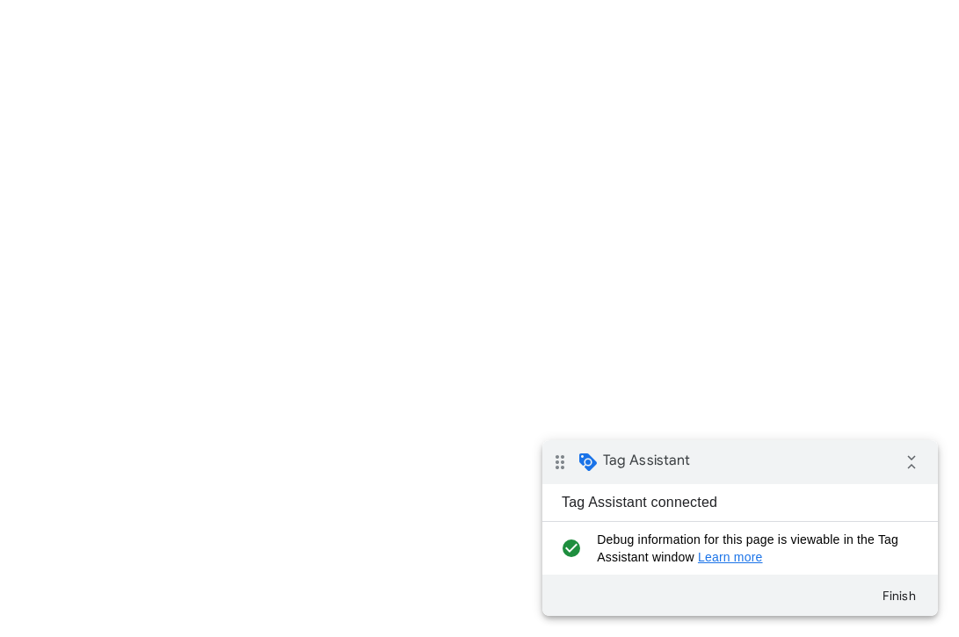
click at [853, 332] on div "My Courses My Courses Notes Learning Progress All Courses Bootcamps 1:1 TechBit…" at bounding box center [479, 324] width 959 height 631
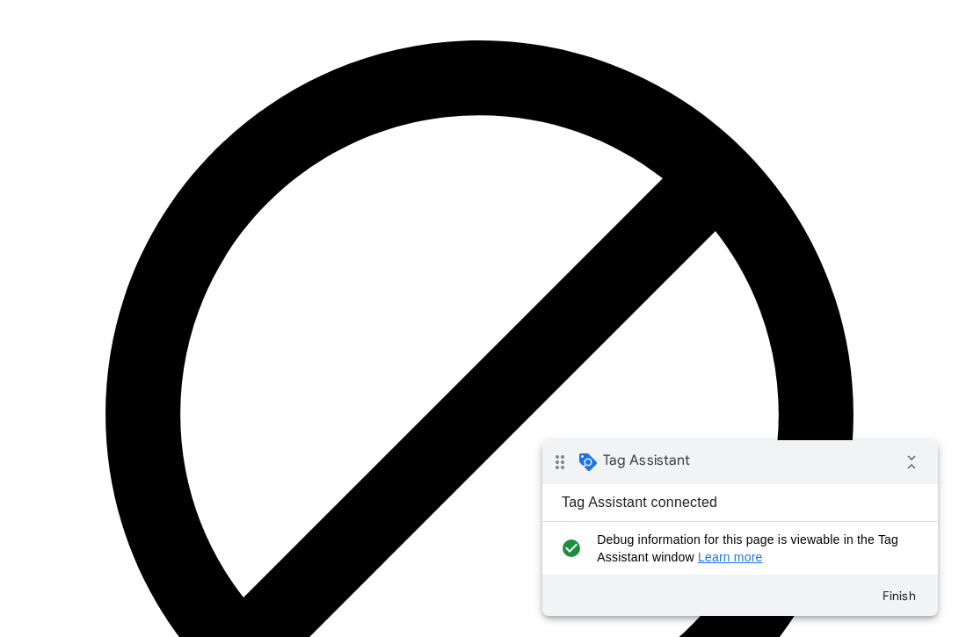
scroll to position [0, 0]
